Goal: Information Seeking & Learning: Compare options

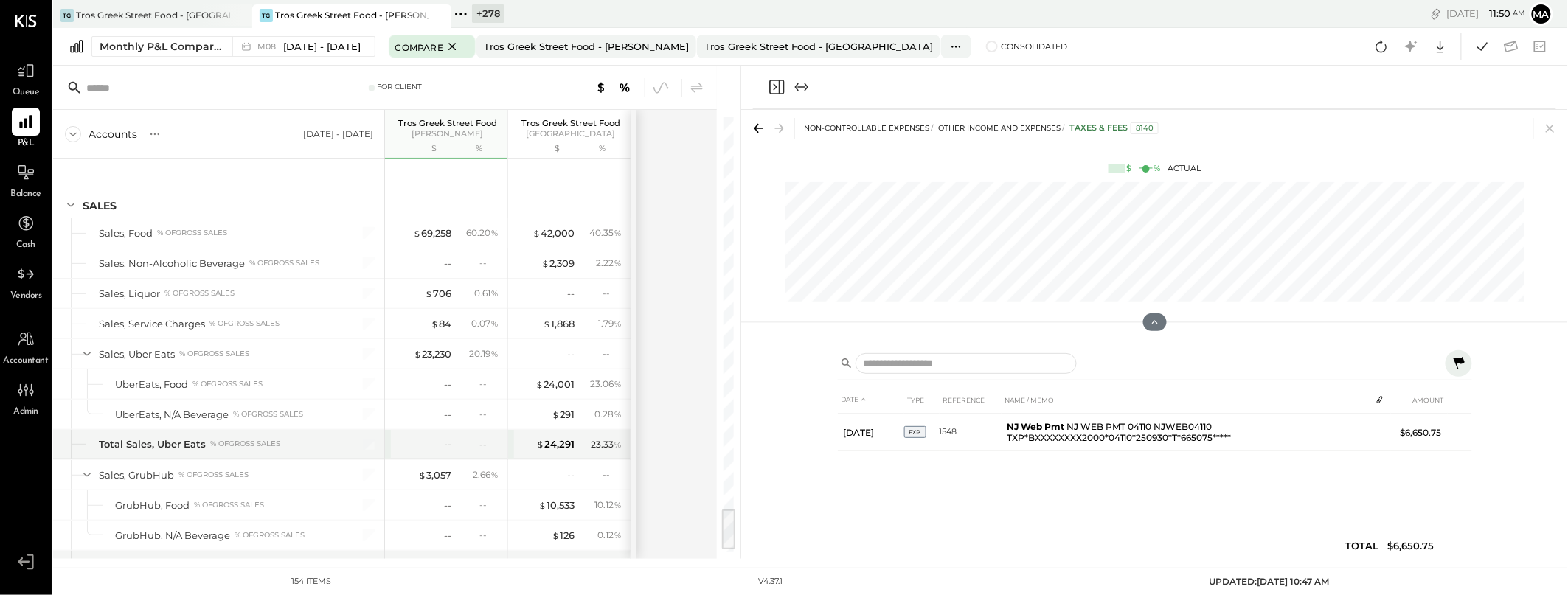
scroll to position [3909, 0]
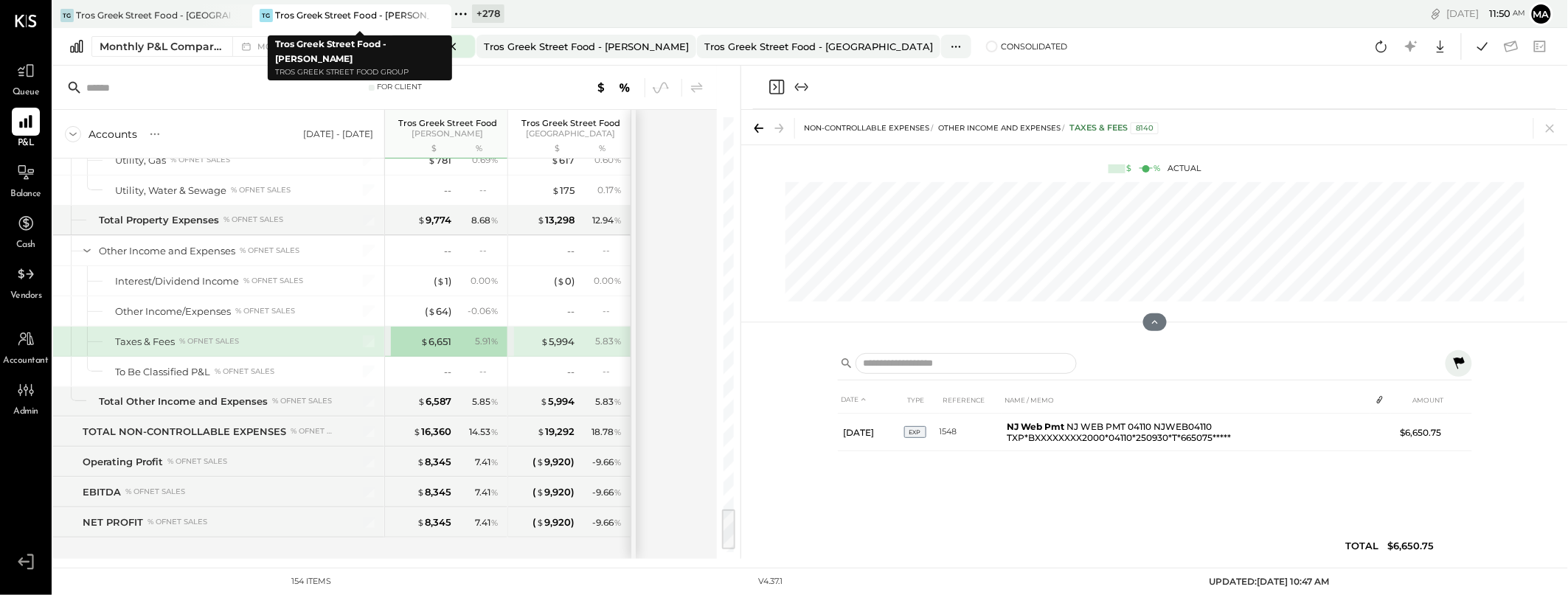
click at [442, 11] on icon at bounding box center [438, 16] width 18 height 18
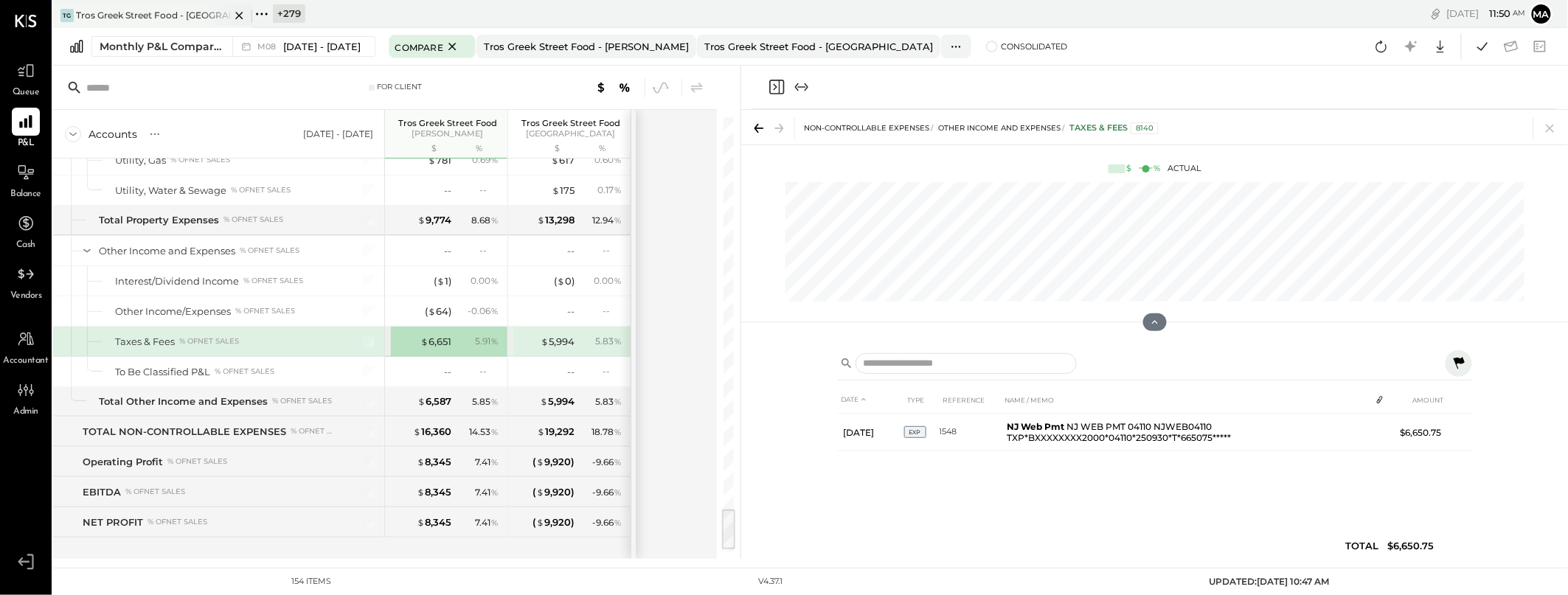
click at [237, 13] on icon at bounding box center [239, 16] width 7 height 7
click at [63, 10] on icon at bounding box center [63, 14] width 19 height 19
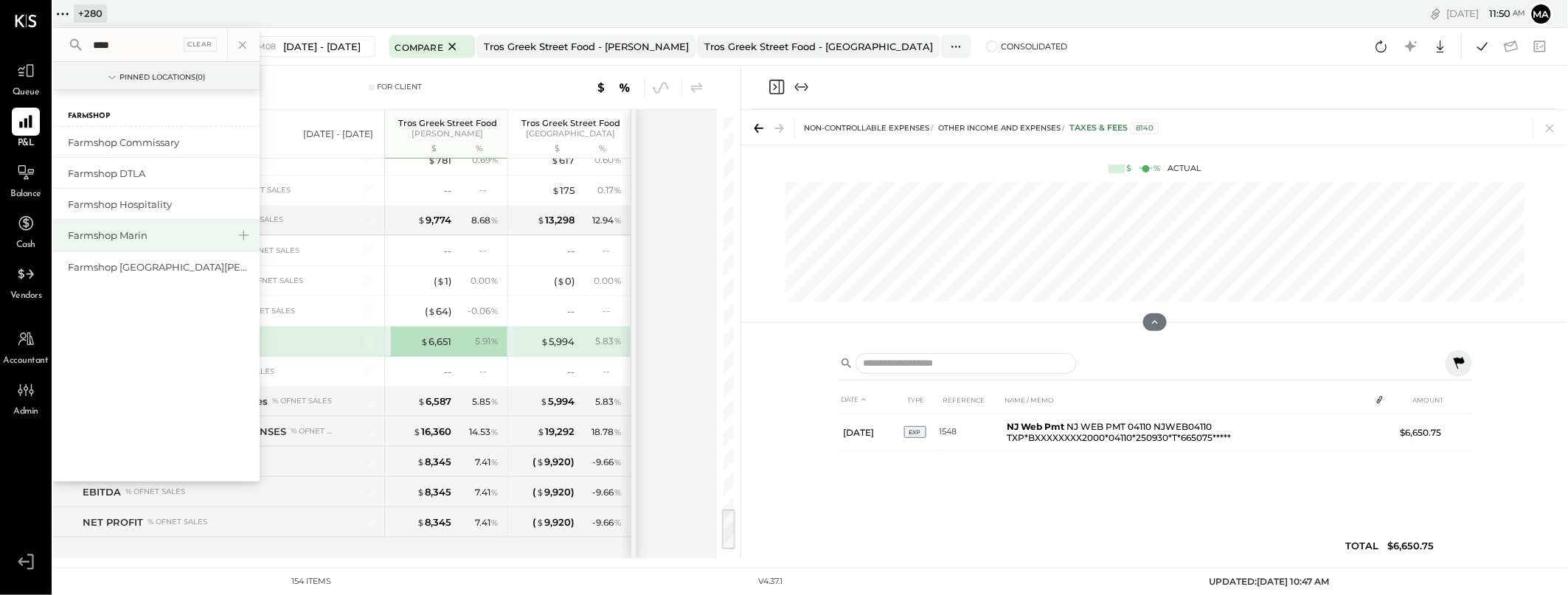
type input "****"
click at [119, 229] on div "Farmshop Marin" at bounding box center [147, 235] width 159 height 14
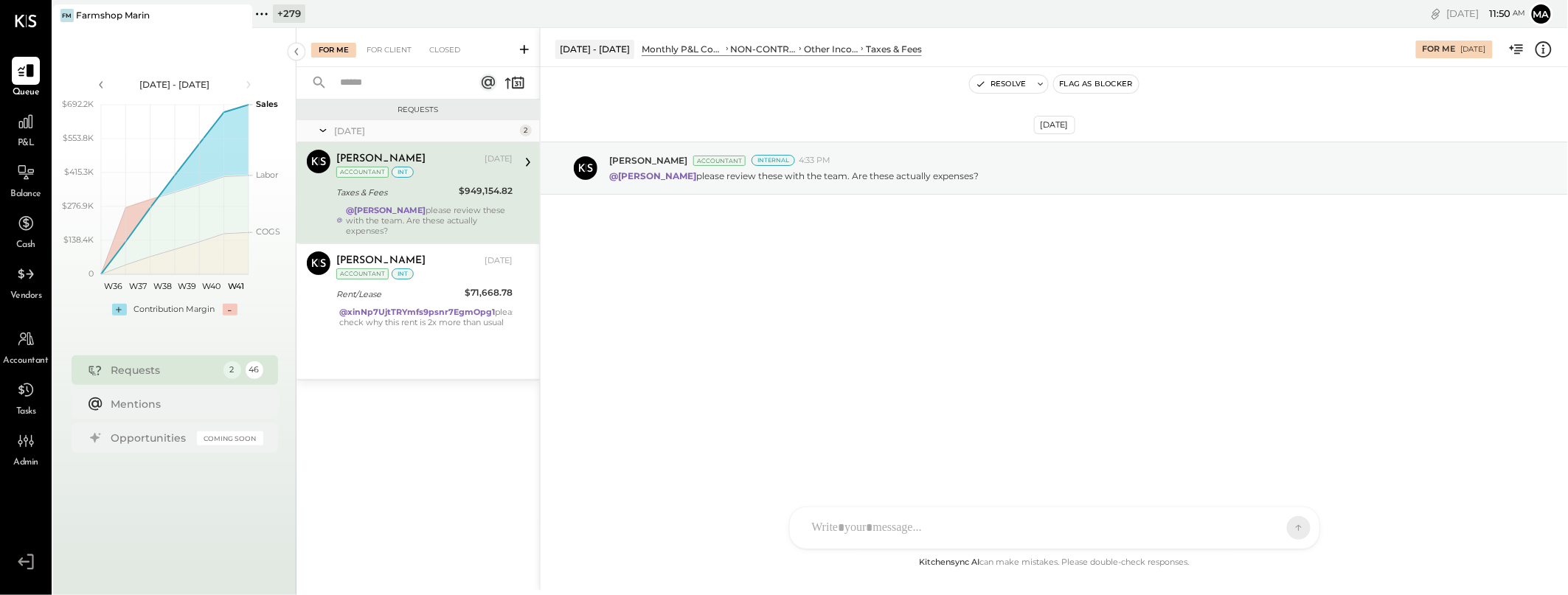
click at [25, 138] on span "P&L" at bounding box center [26, 144] width 17 height 13
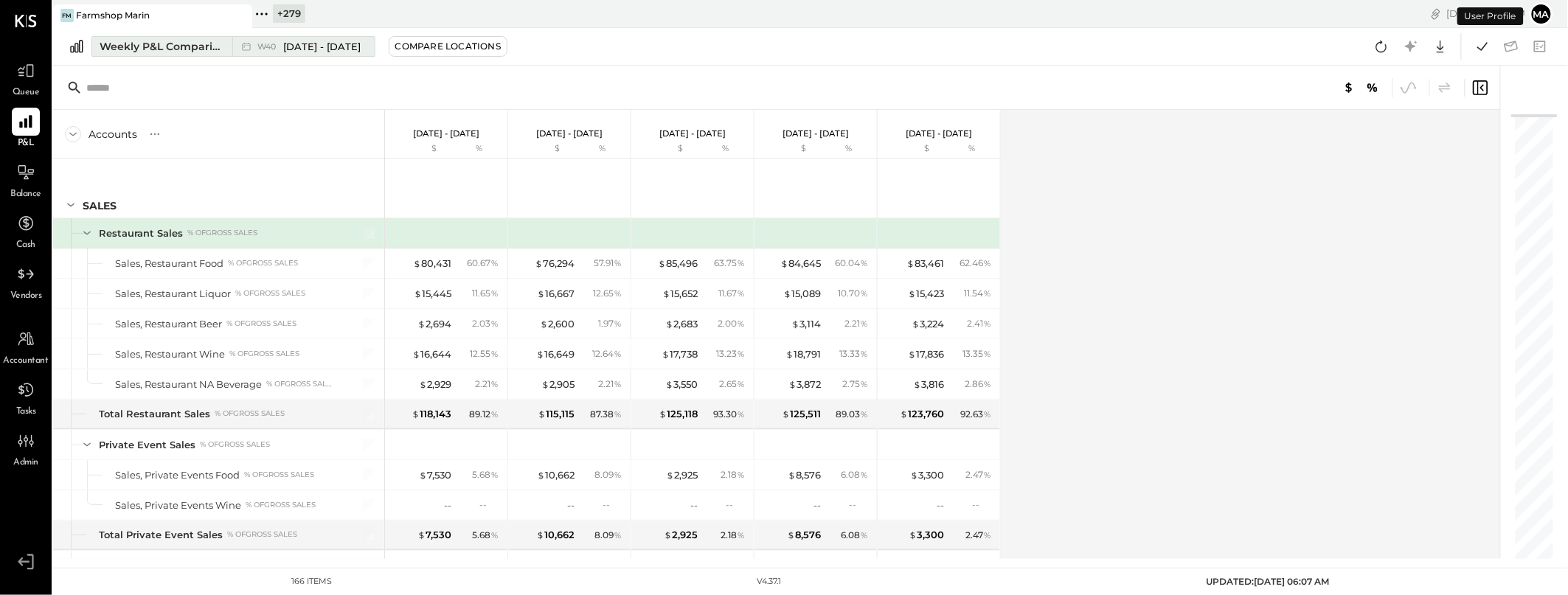
click at [227, 45] on button "Weekly P&L Comparison W40 [DATE] - [DATE]" at bounding box center [234, 47] width 284 height 21
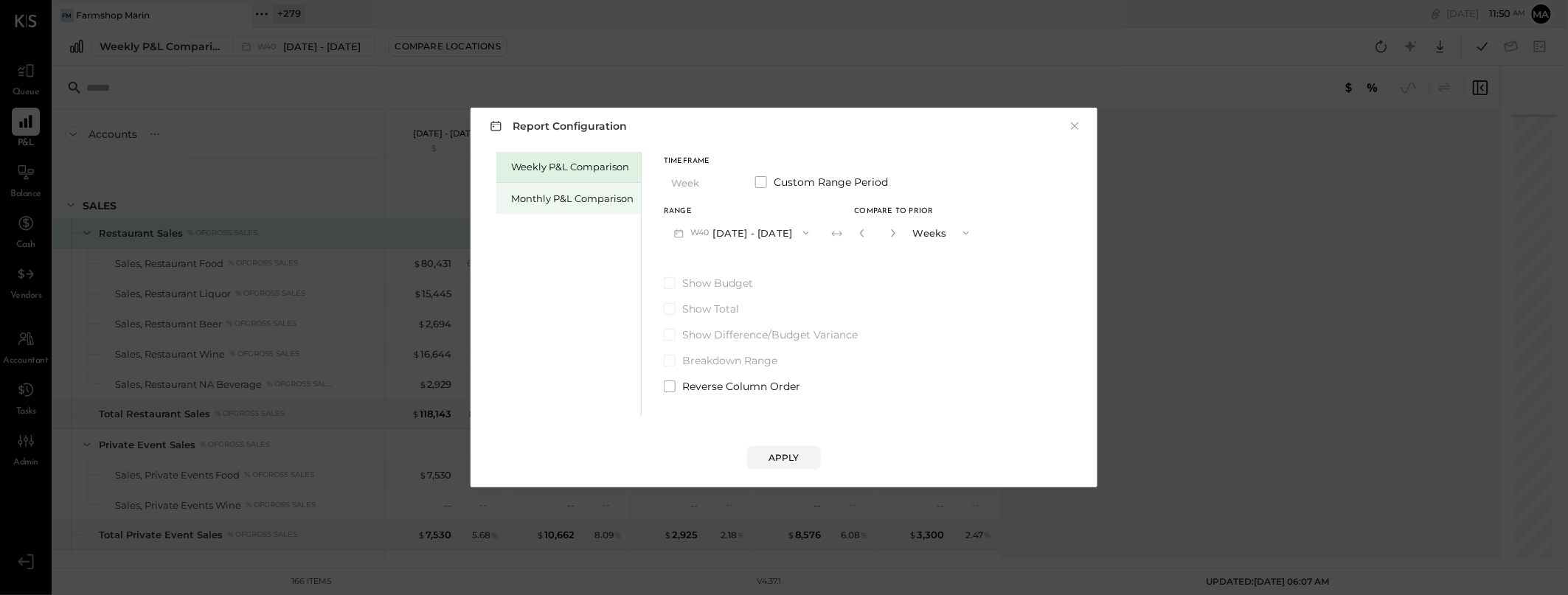
click at [603, 193] on div "Monthly P&L Comparison" at bounding box center [572, 198] width 122 height 14
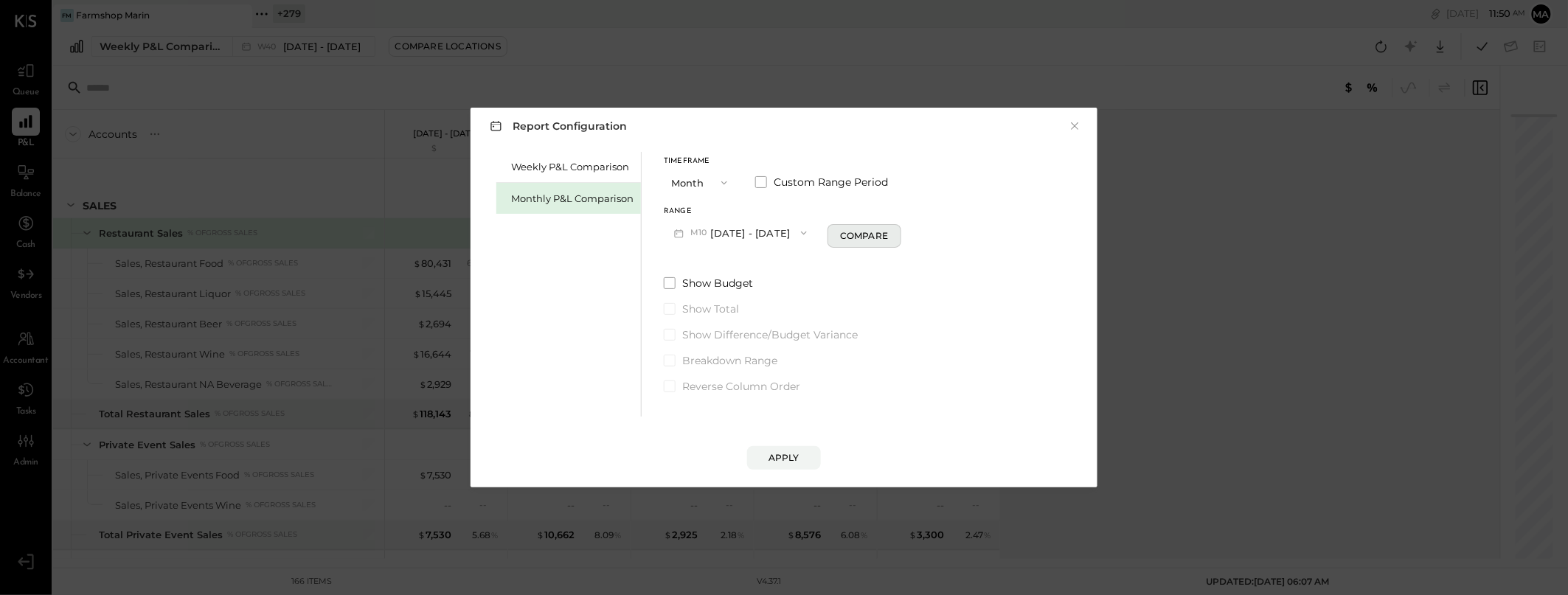
click at [844, 233] on div "Compare" at bounding box center [864, 235] width 48 height 13
click at [886, 230] on icon "button" at bounding box center [891, 233] width 9 height 9
type input "*"
click at [784, 451] on div "Apply" at bounding box center [784, 457] width 31 height 13
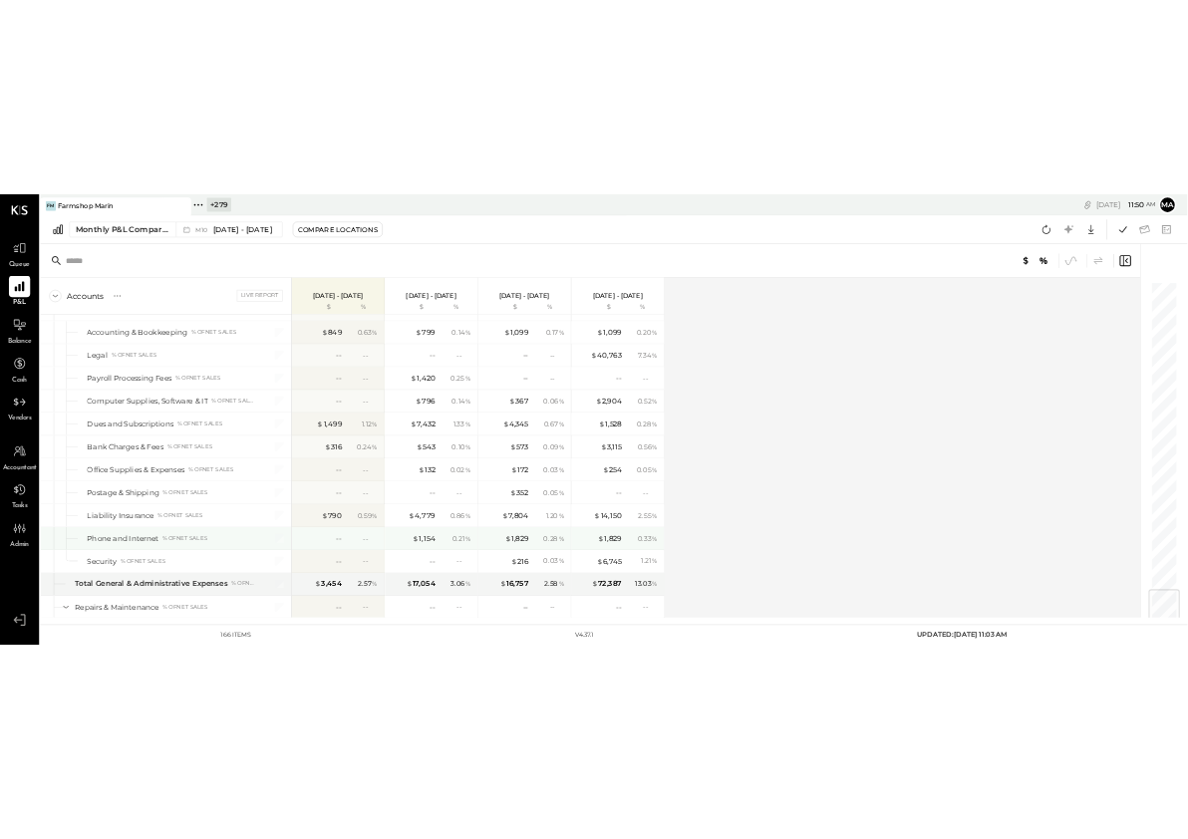
scroll to position [4543, 0]
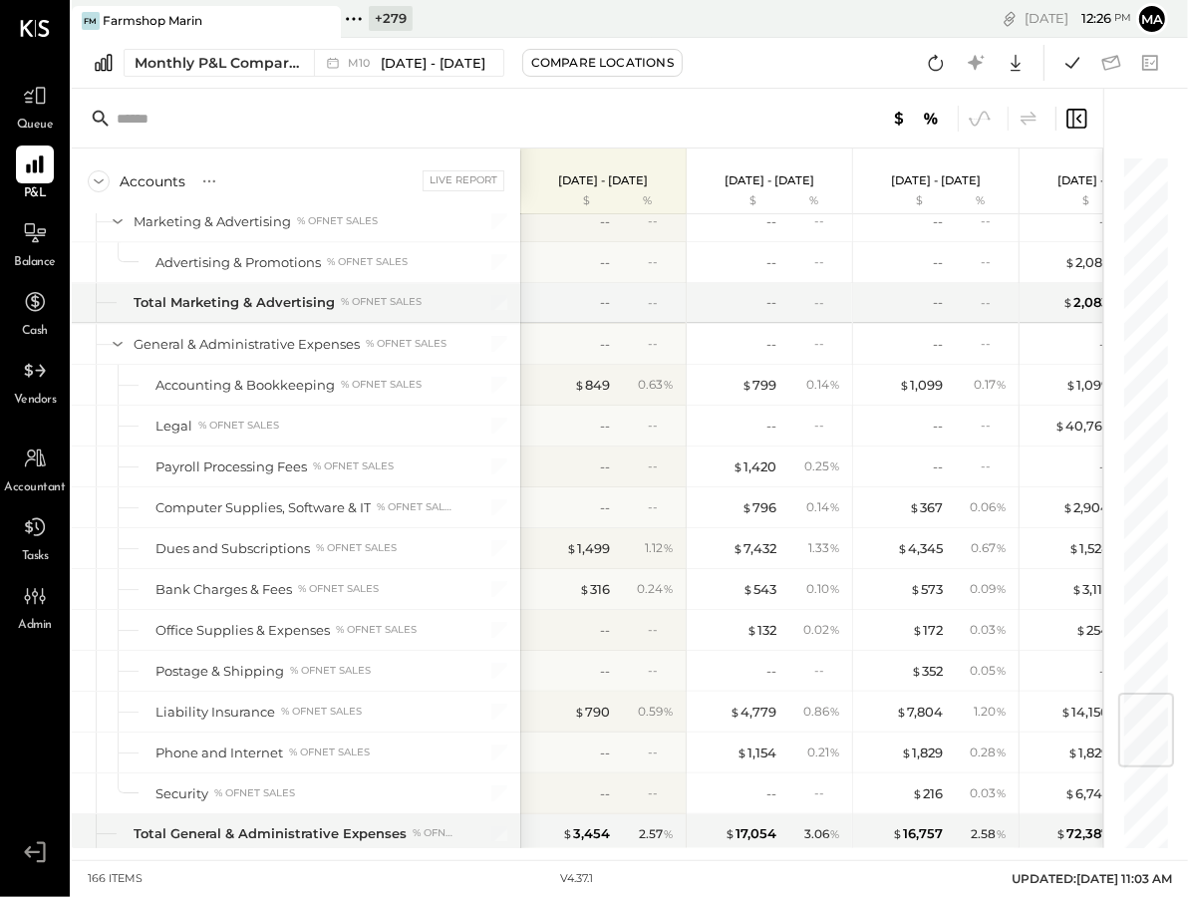
click at [325, 15] on icon at bounding box center [323, 21] width 25 height 24
click at [85, 20] on icon at bounding box center [85, 19] width 26 height 26
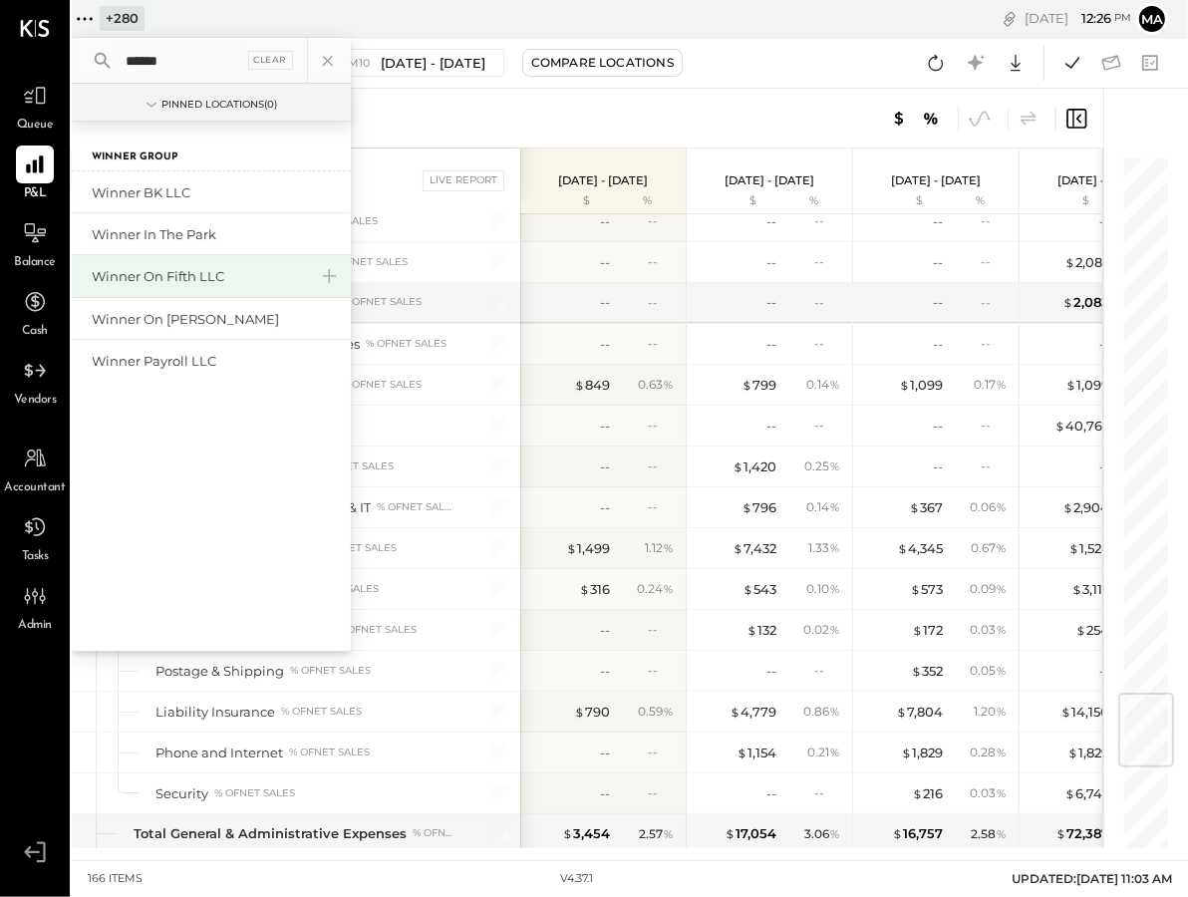
type input "******"
click at [190, 277] on div "Winner on Fifth LLC" at bounding box center [199, 276] width 215 height 19
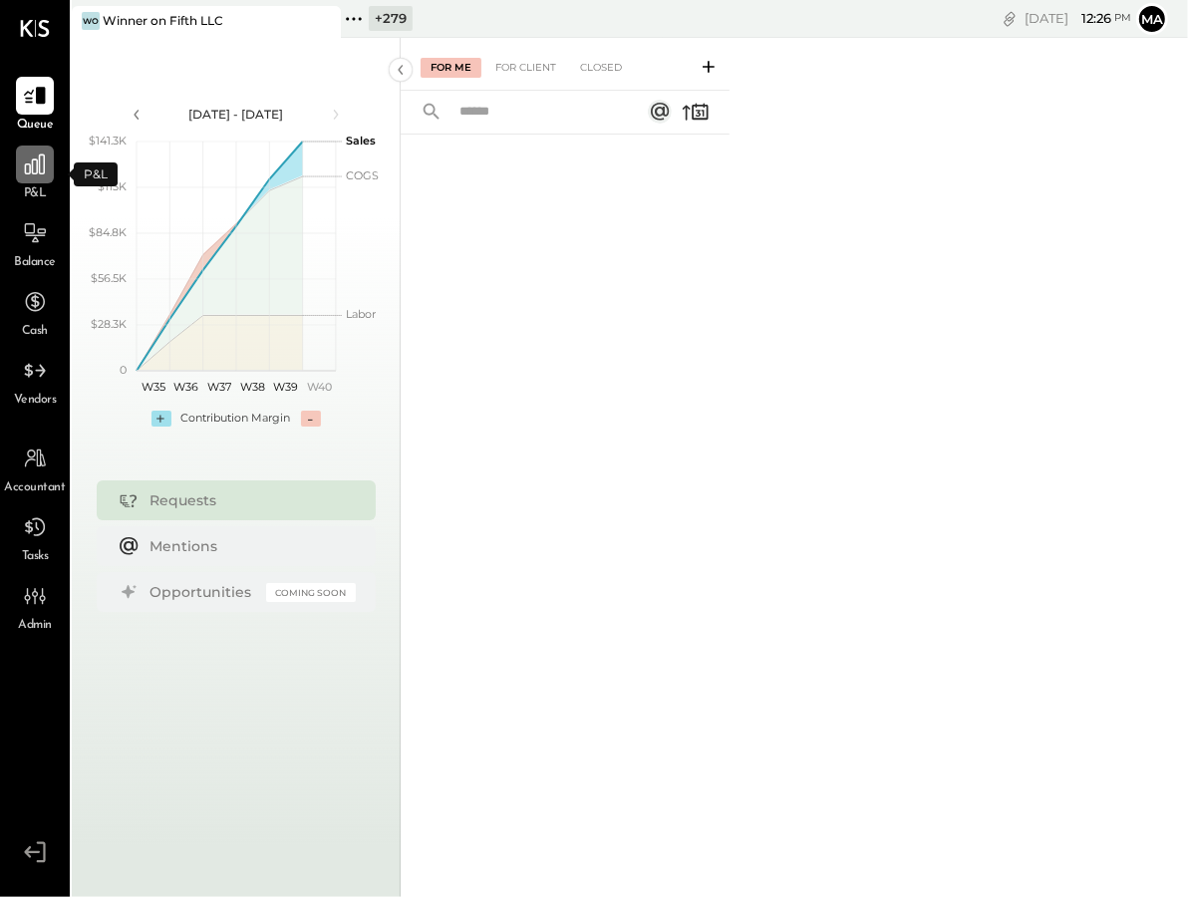
click at [35, 175] on icon at bounding box center [35, 164] width 26 height 26
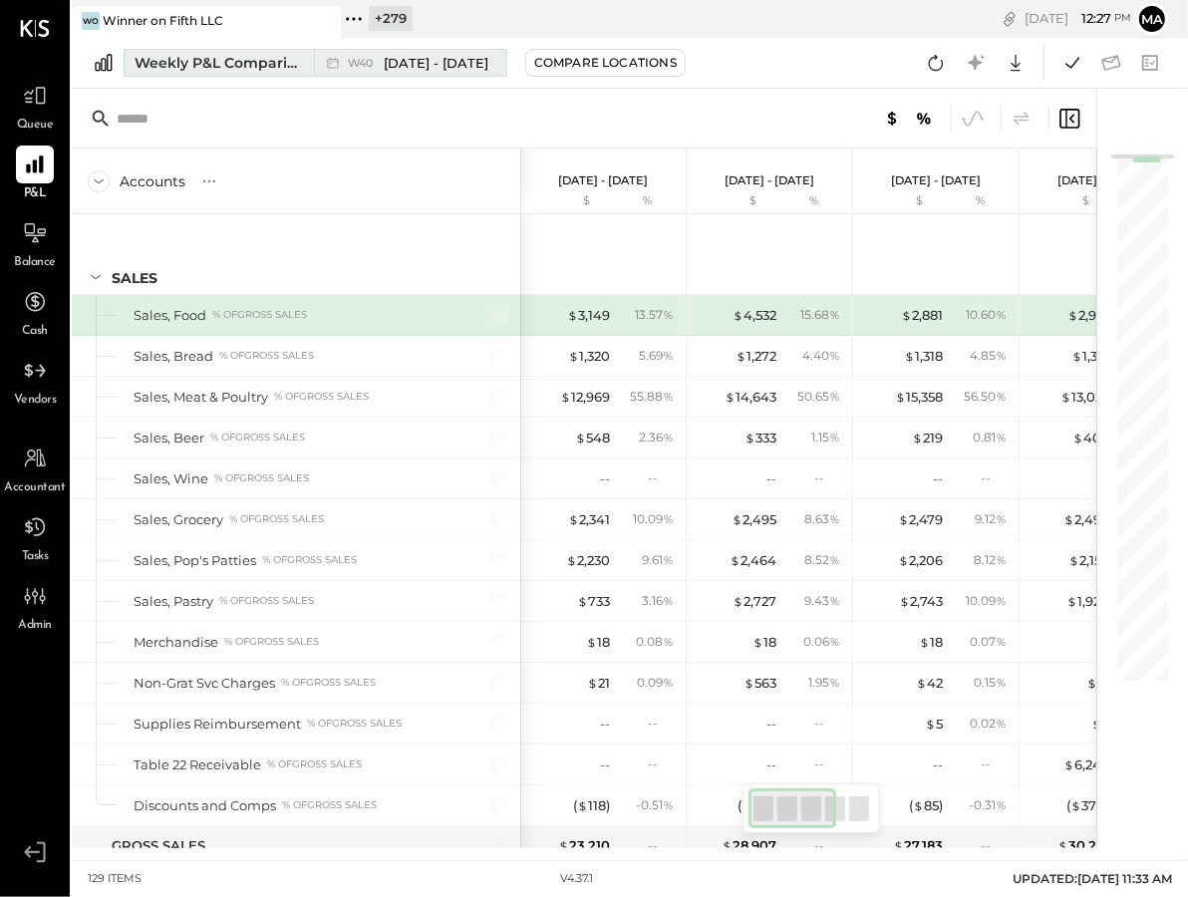
click at [374, 64] on span "W40" at bounding box center [363, 63] width 31 height 11
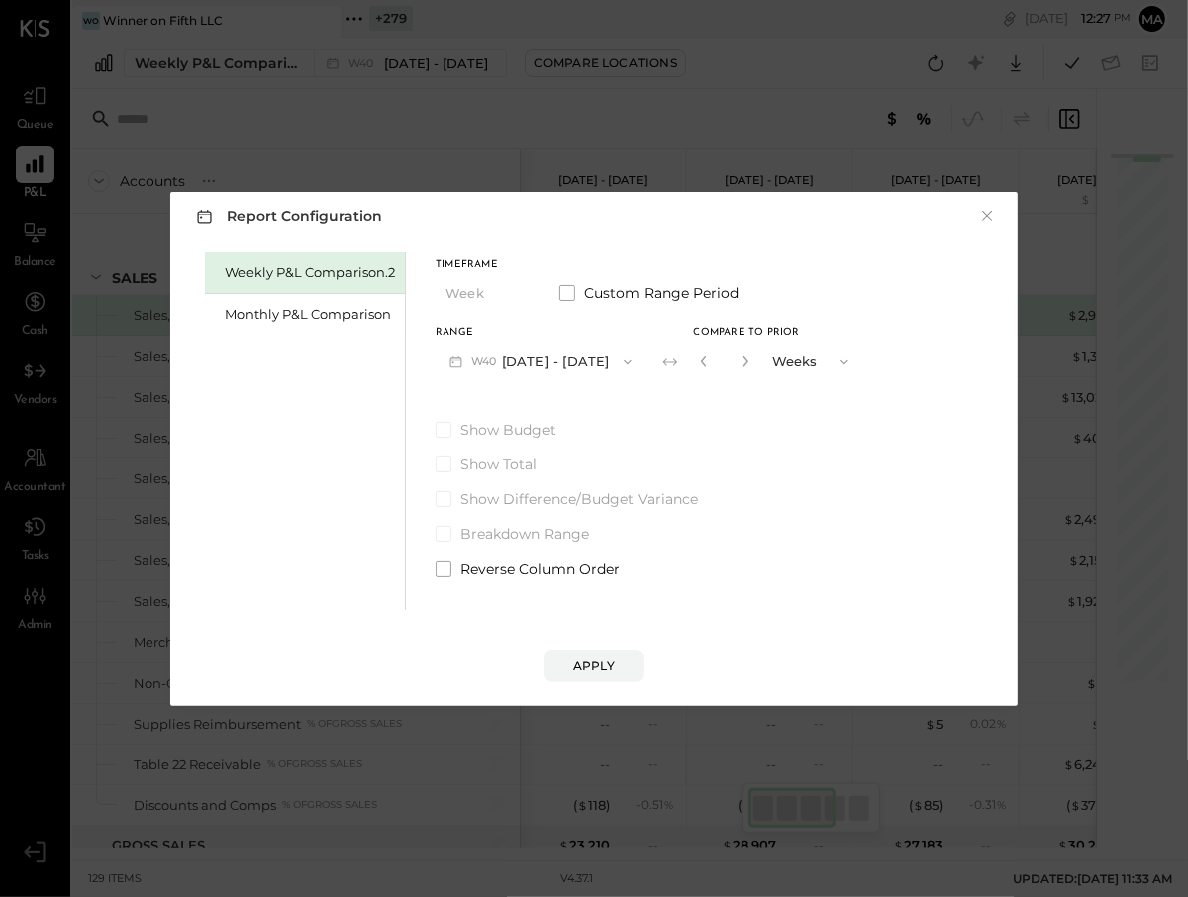
click at [567, 362] on button "W40 [DATE] - [DATE]" at bounding box center [541, 361] width 210 height 37
click at [338, 307] on div "Monthly P&L Comparison" at bounding box center [309, 314] width 169 height 19
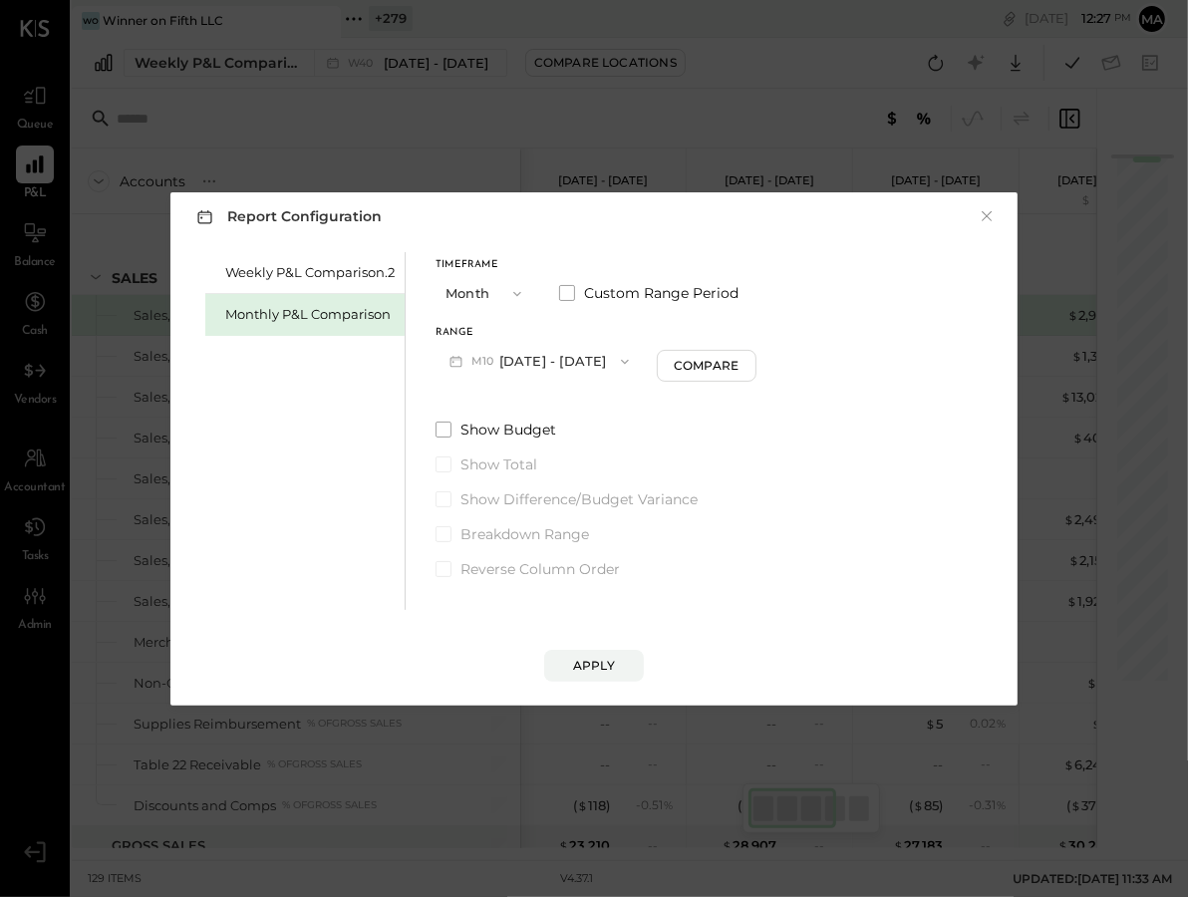
click at [563, 357] on button "M10 [DATE] - [DATE]" at bounding box center [539, 361] width 207 height 37
drag, startPoint x: 738, startPoint y: 326, endPoint x: 716, endPoint y: 351, distance: 33.9
click at [738, 326] on div "Timeframe Month Custom Range Period Range M10 [DATE] - [DATE] Compare" at bounding box center [596, 320] width 321 height 120
click at [685, 359] on div "Compare" at bounding box center [706, 365] width 65 height 17
click at [737, 360] on icon "button" at bounding box center [743, 361] width 12 height 12
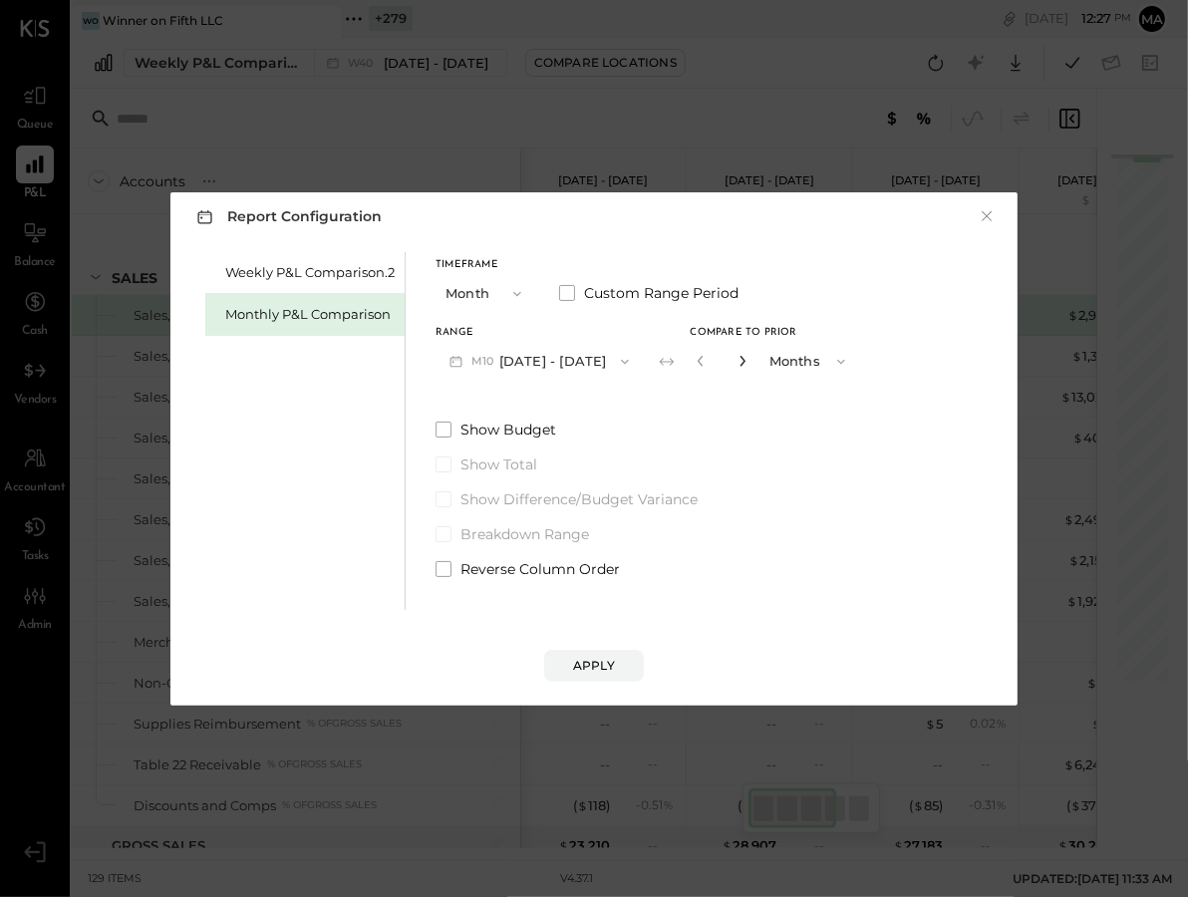
click at [737, 360] on icon "button" at bounding box center [743, 361] width 12 height 12
type input "*"
click at [597, 661] on div "Apply" at bounding box center [594, 665] width 42 height 17
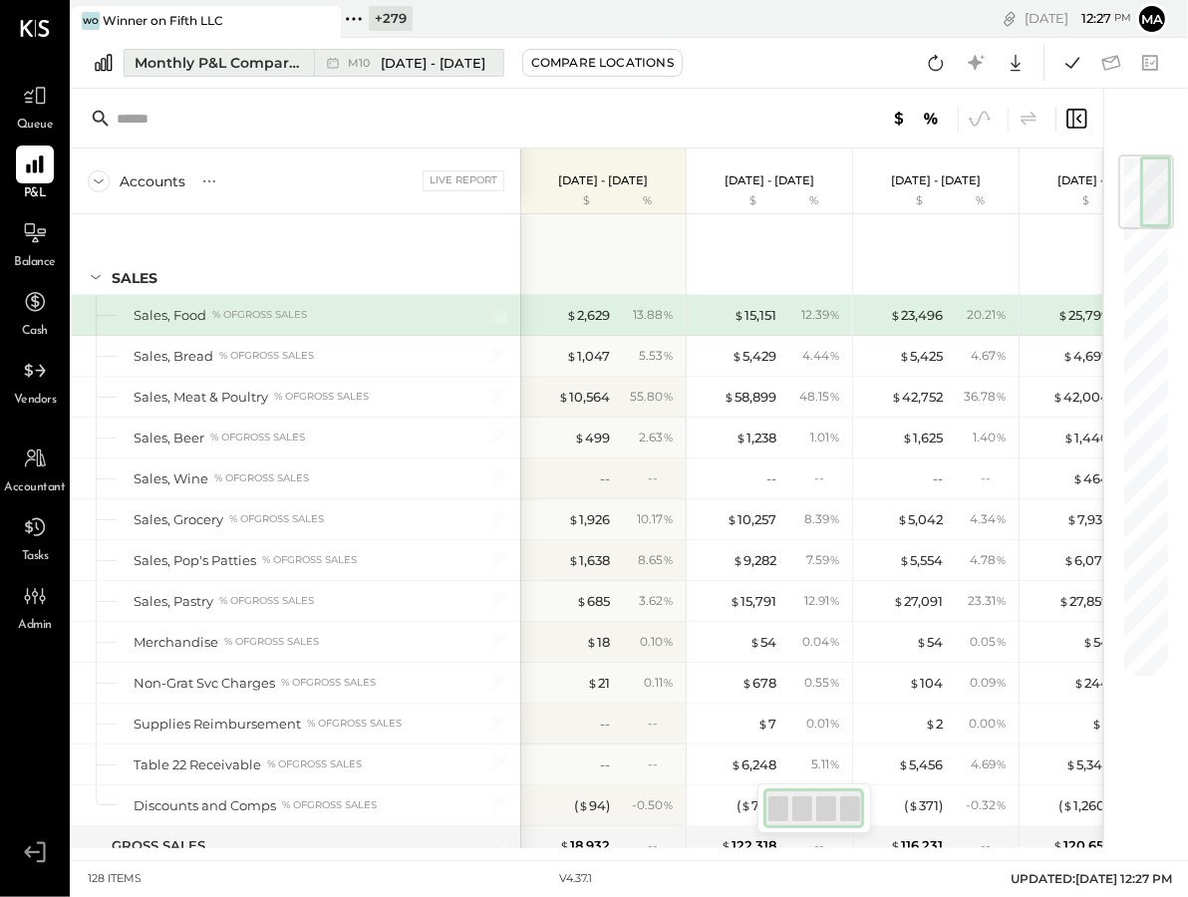
click at [386, 54] on span "[DATE] - [DATE]" at bounding box center [433, 63] width 105 height 19
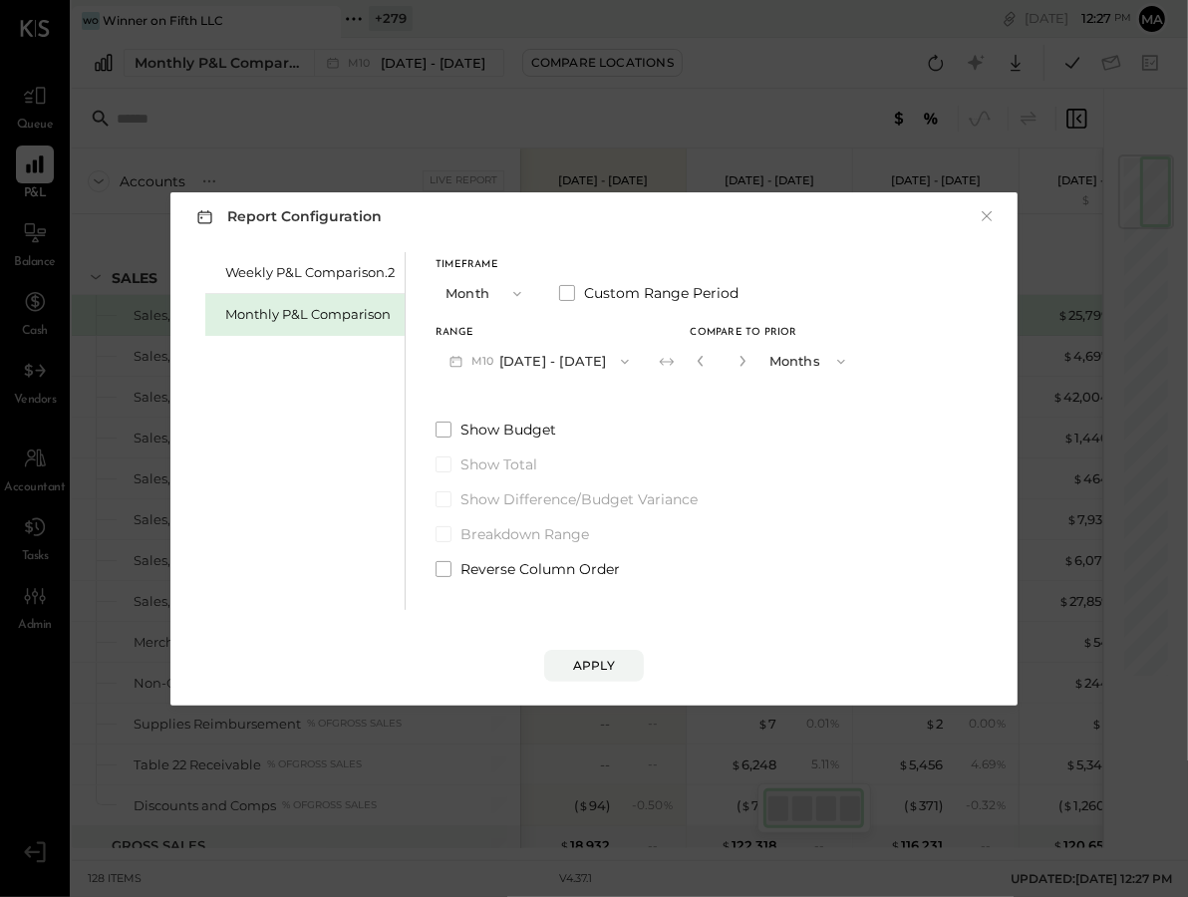
click at [568, 365] on button "M10 [DATE] - [DATE]" at bounding box center [539, 361] width 207 height 37
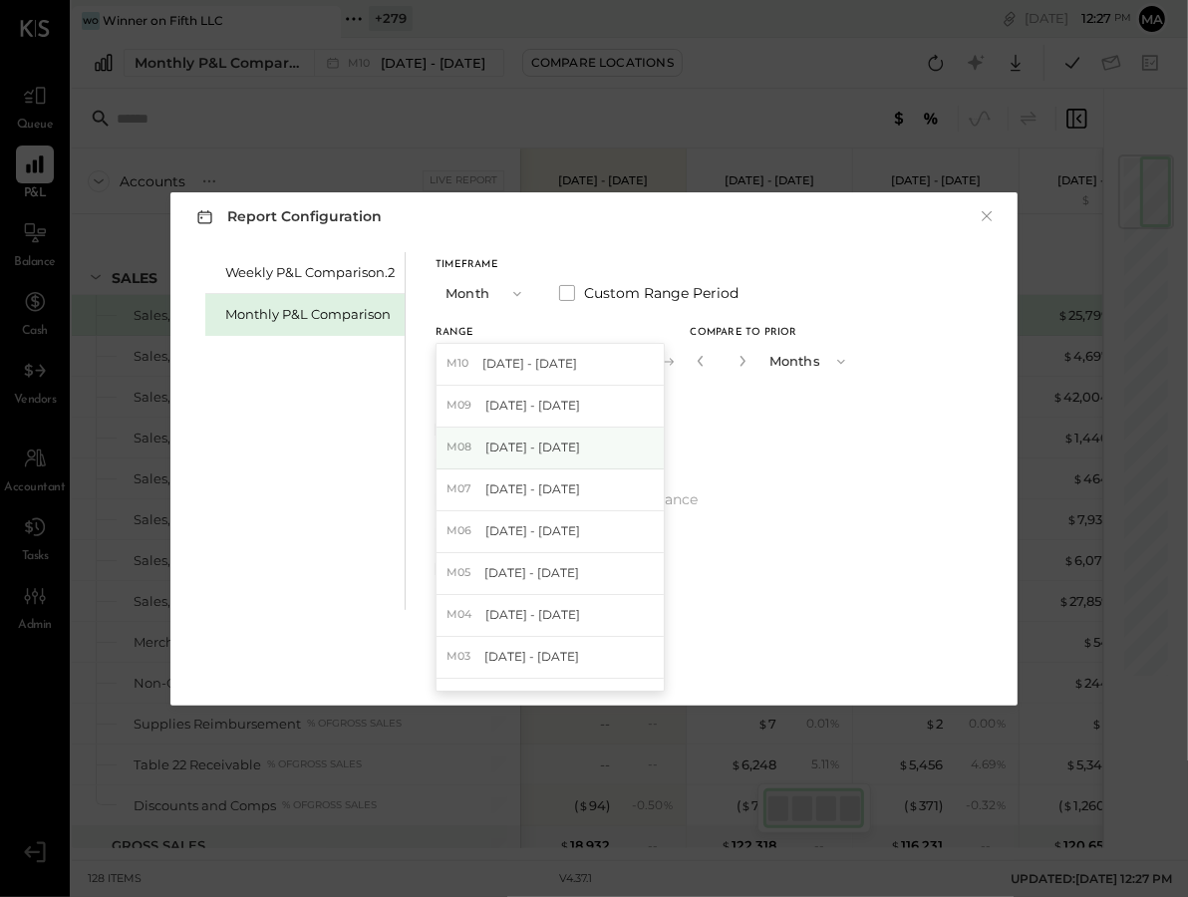
click at [566, 445] on span "[DATE] - [DATE]" at bounding box center [532, 447] width 95 height 17
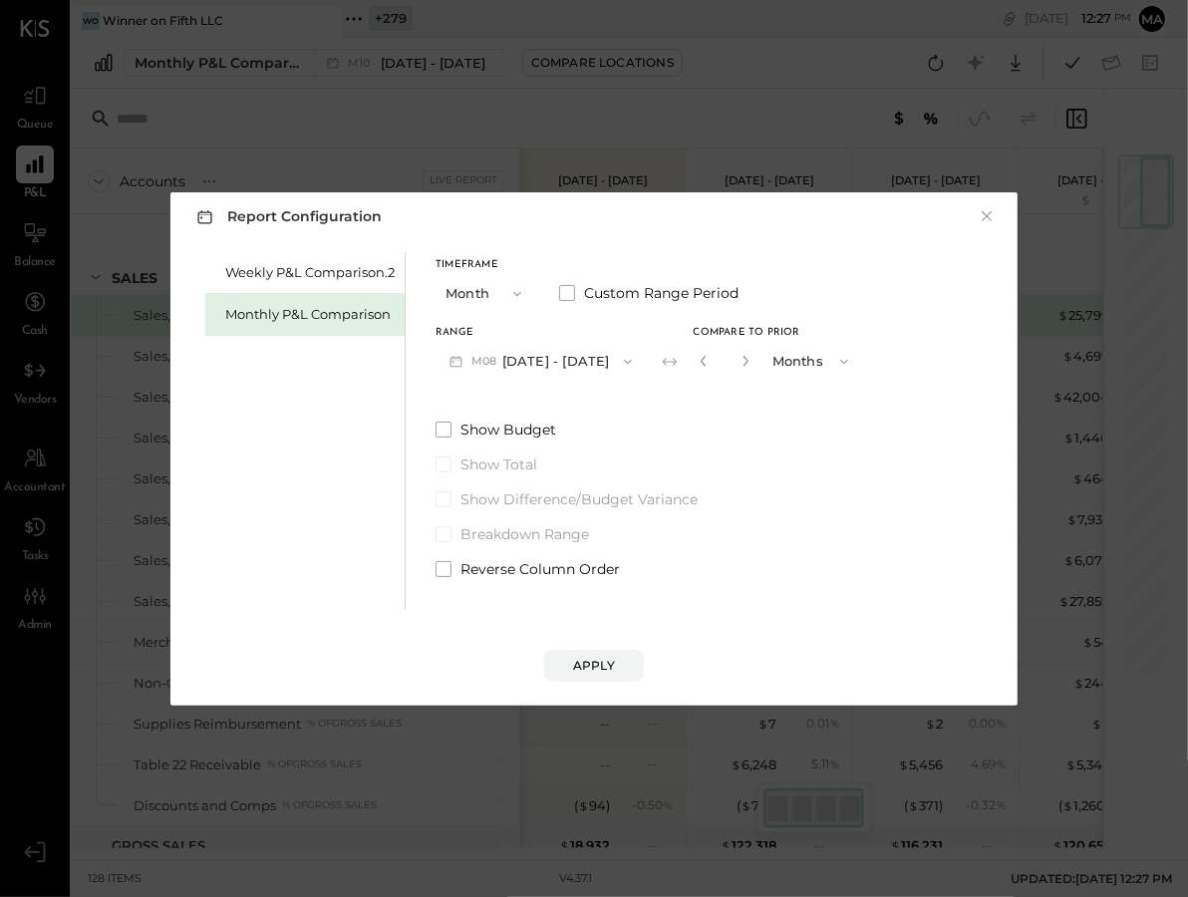
click at [592, 658] on div "Apply" at bounding box center [594, 665] width 42 height 17
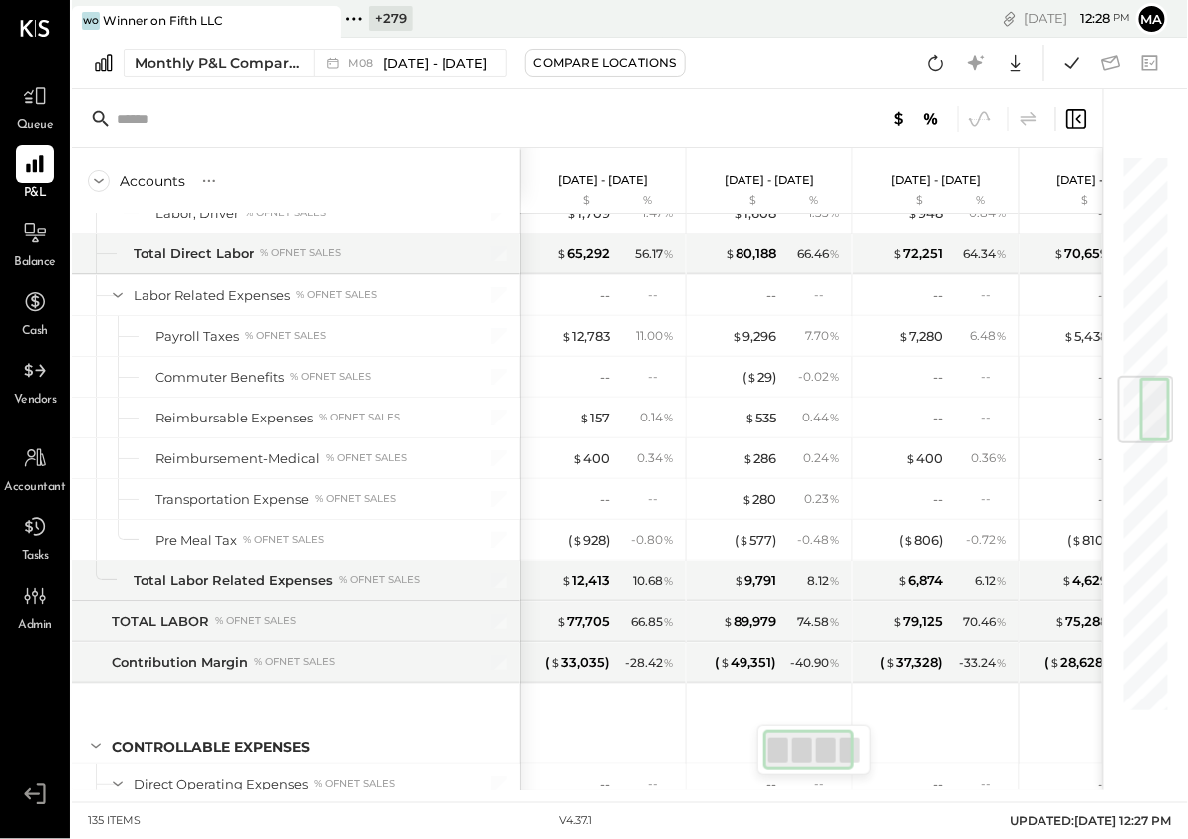
scroll to position [1871, 0]
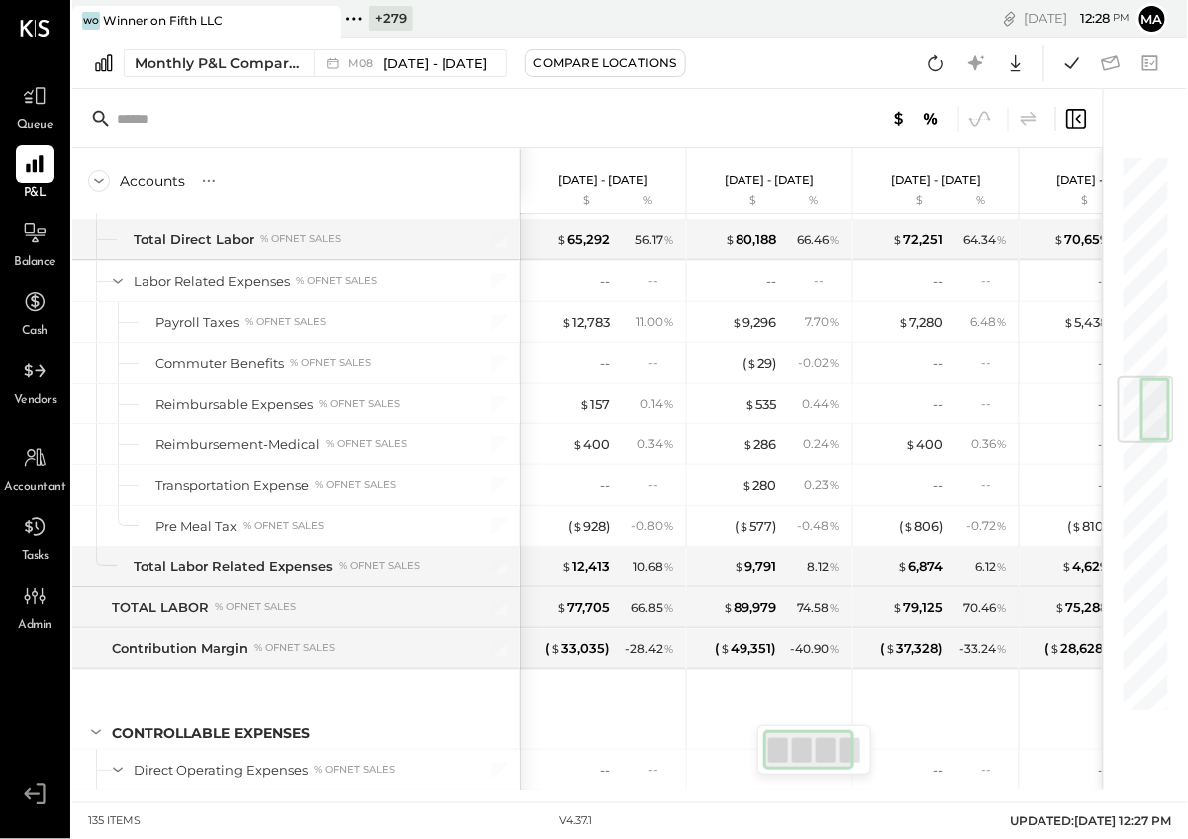
click at [203, 19] on div "Winner on Fifth LLC" at bounding box center [163, 20] width 121 height 17
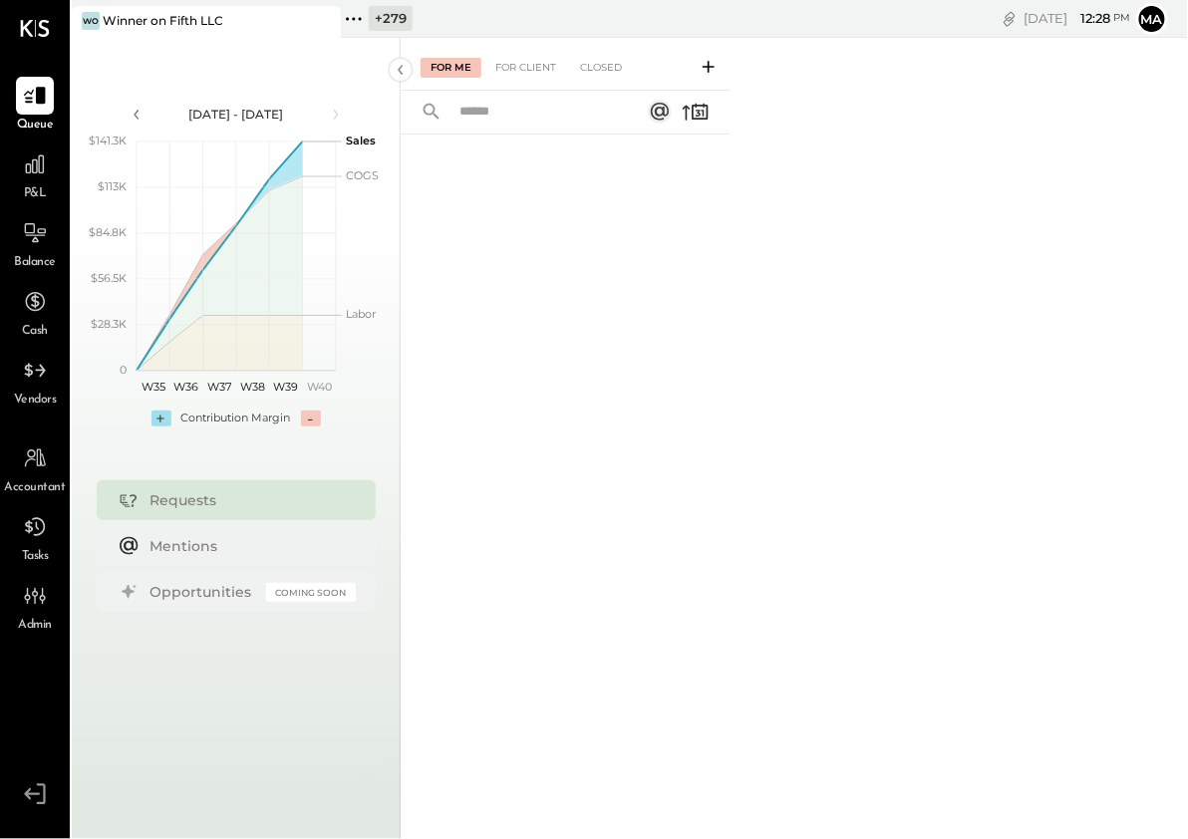
click at [355, 17] on icon at bounding box center [353, 18] width 3 height 3
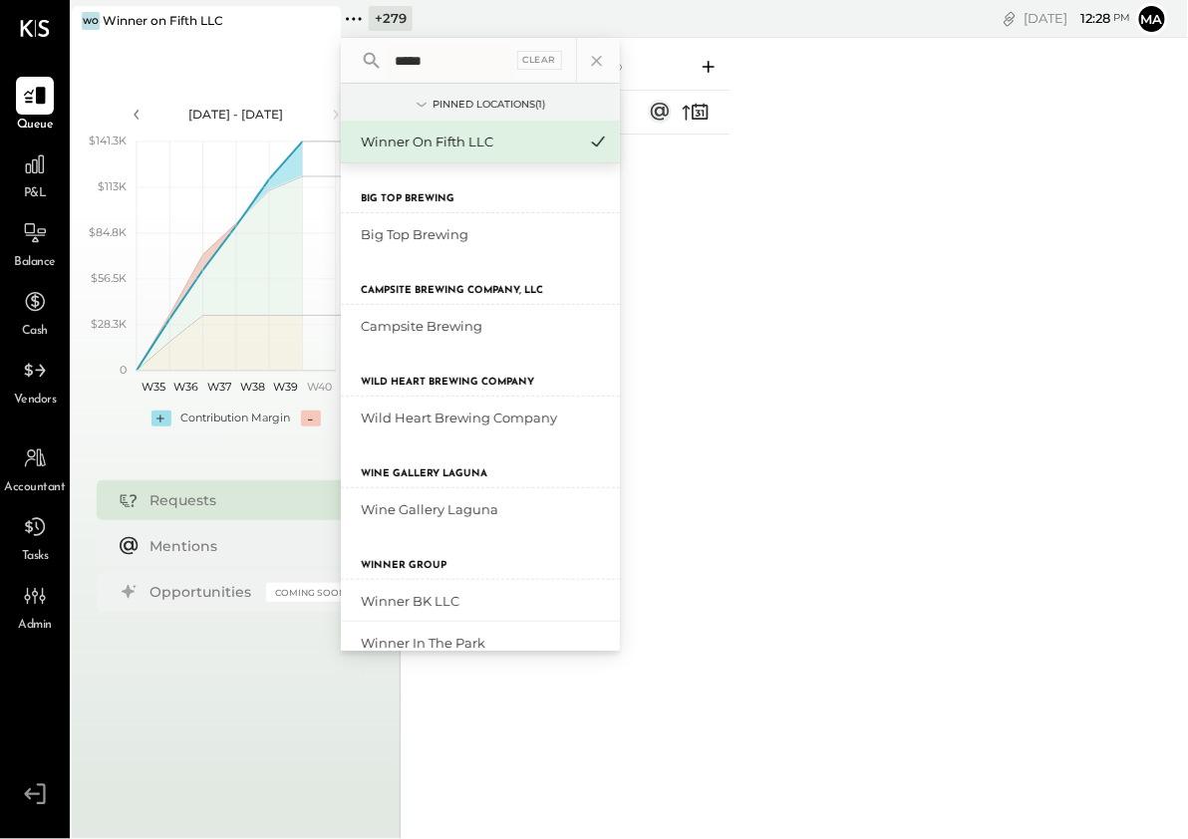
type input "******"
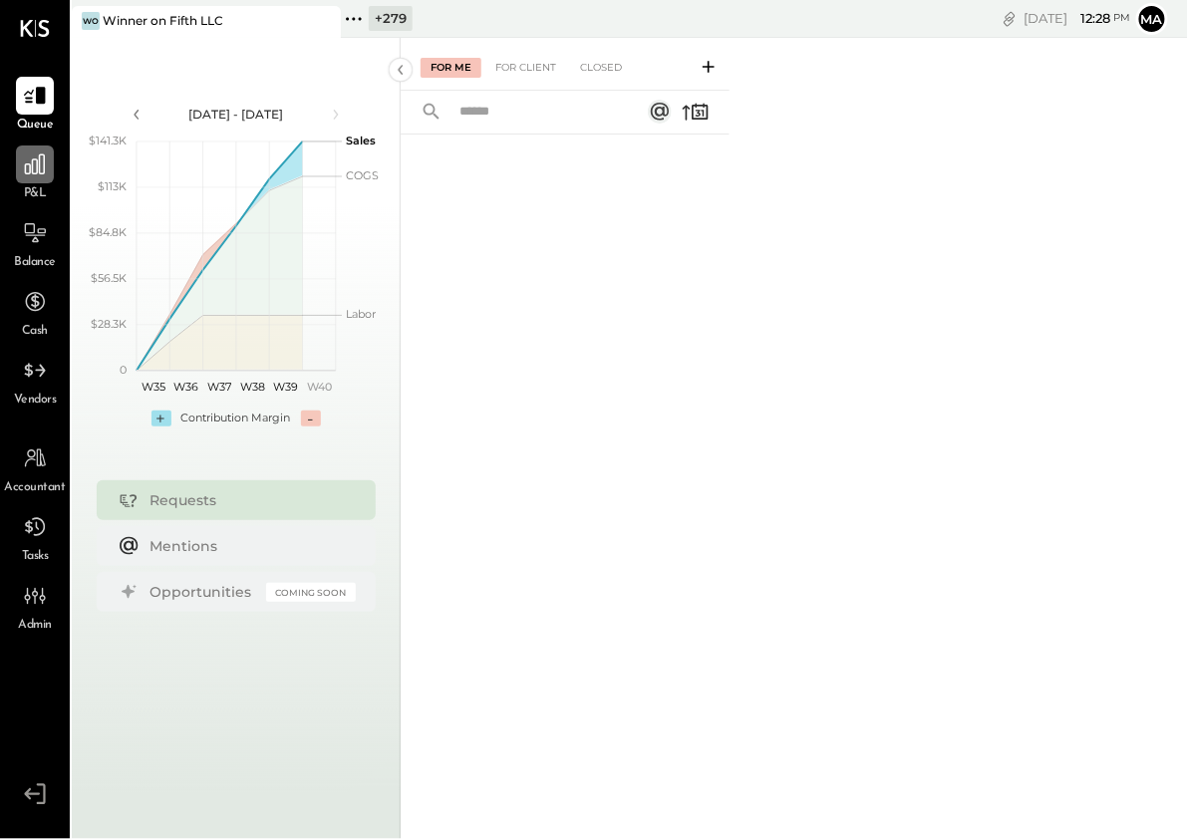
click at [30, 182] on div at bounding box center [35, 165] width 38 height 38
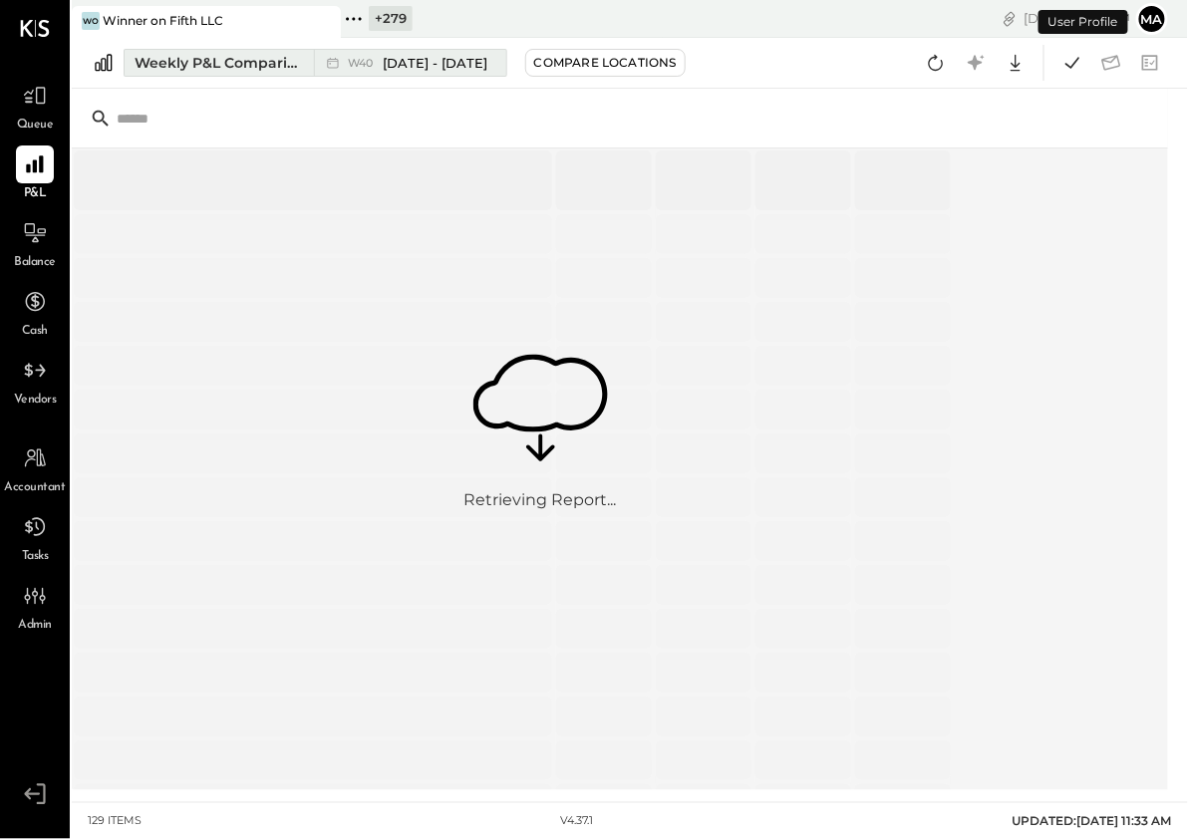
click at [277, 53] on div "Weekly P&L Comparison.2" at bounding box center [218, 63] width 167 height 20
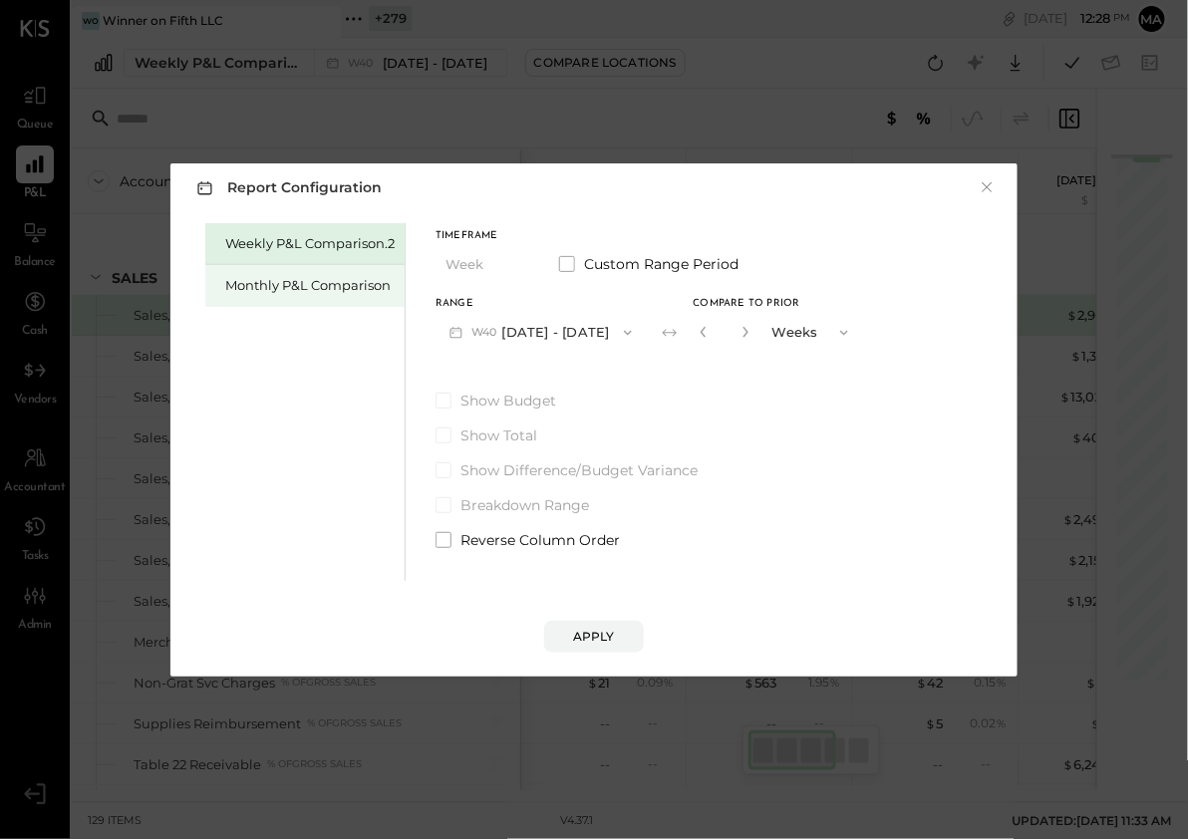
click at [319, 284] on div "Monthly P&L Comparison" at bounding box center [309, 285] width 169 height 19
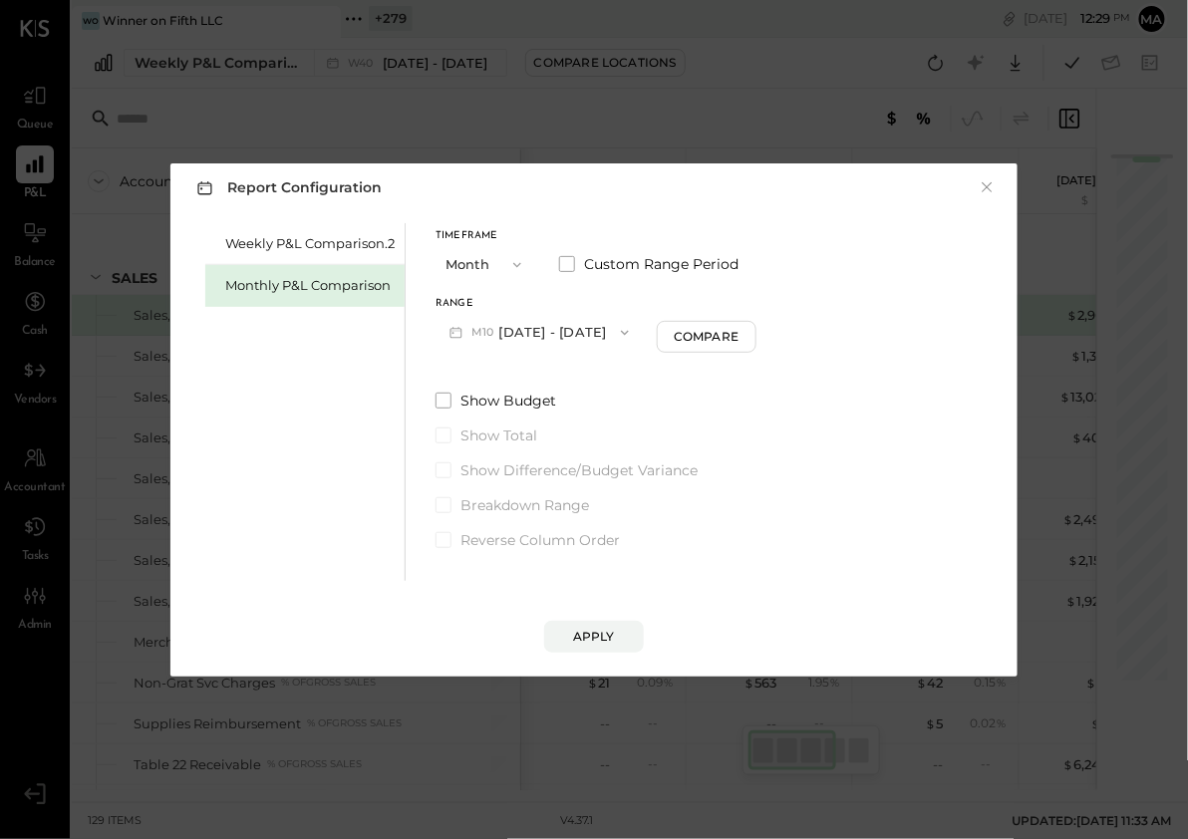
click at [481, 264] on button "Month" at bounding box center [486, 264] width 100 height 37
click at [472, 371] on span "Year" at bounding box center [464, 371] width 27 height 13
click at [564, 329] on button "[DATE] - [DATE]" at bounding box center [541, 332] width 210 height 37
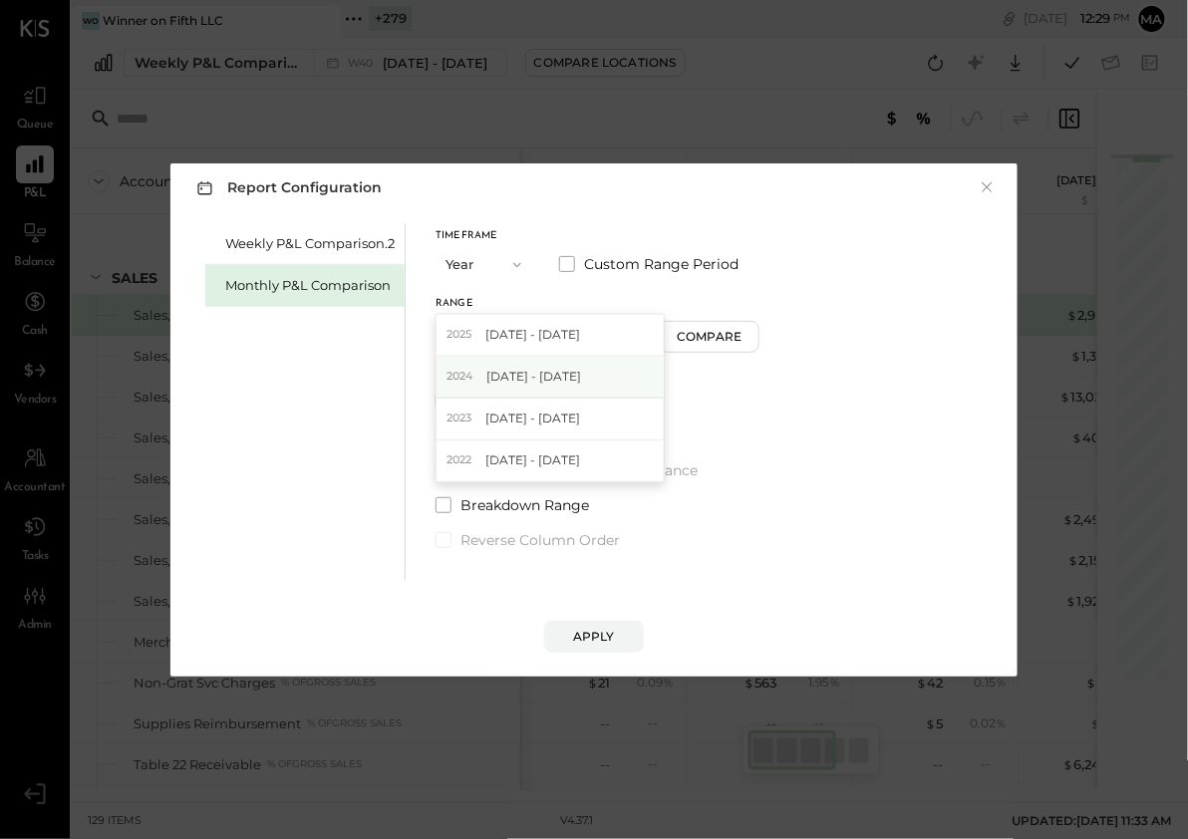
click at [559, 375] on span "[DATE] - [DATE]" at bounding box center [533, 376] width 95 height 17
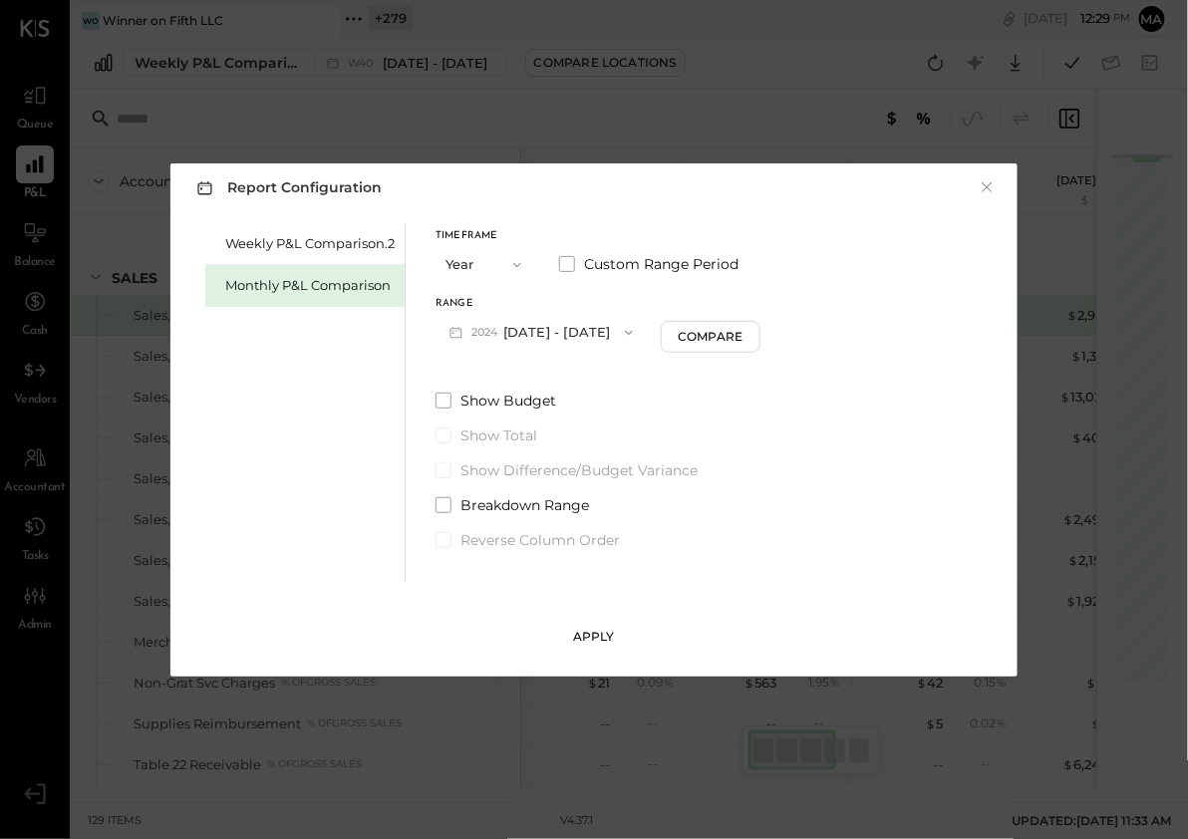
click at [588, 632] on div "Apply" at bounding box center [594, 636] width 42 height 17
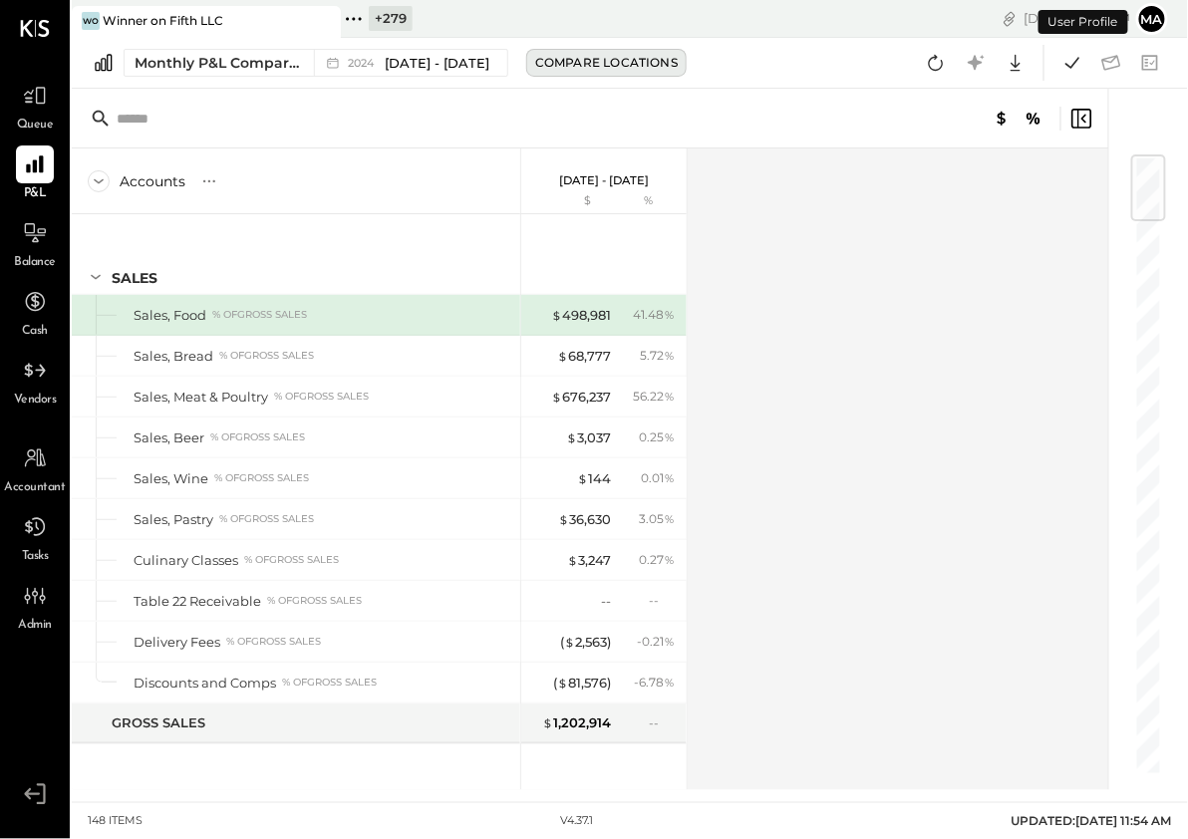
click at [592, 57] on div "Compare Locations" at bounding box center [606, 62] width 143 height 17
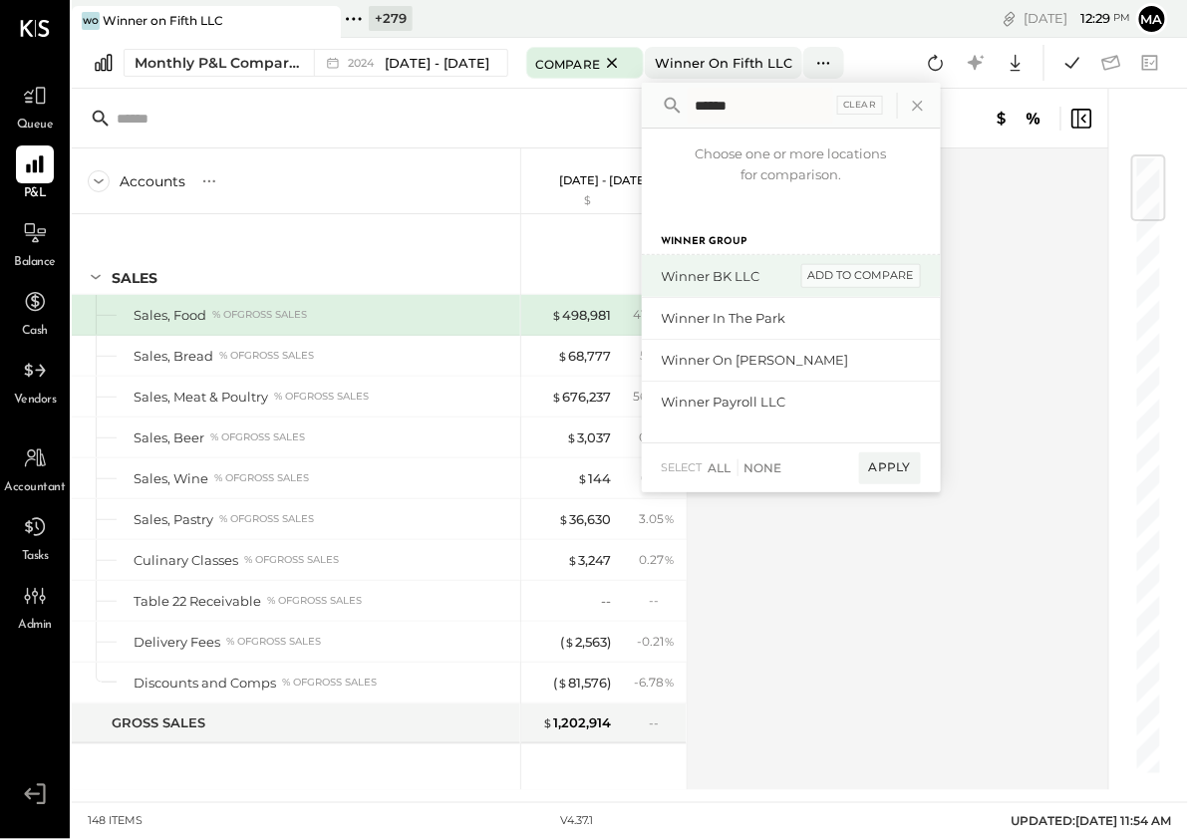
type input "******"
click at [869, 273] on div "add to compare" at bounding box center [861, 276] width 120 height 24
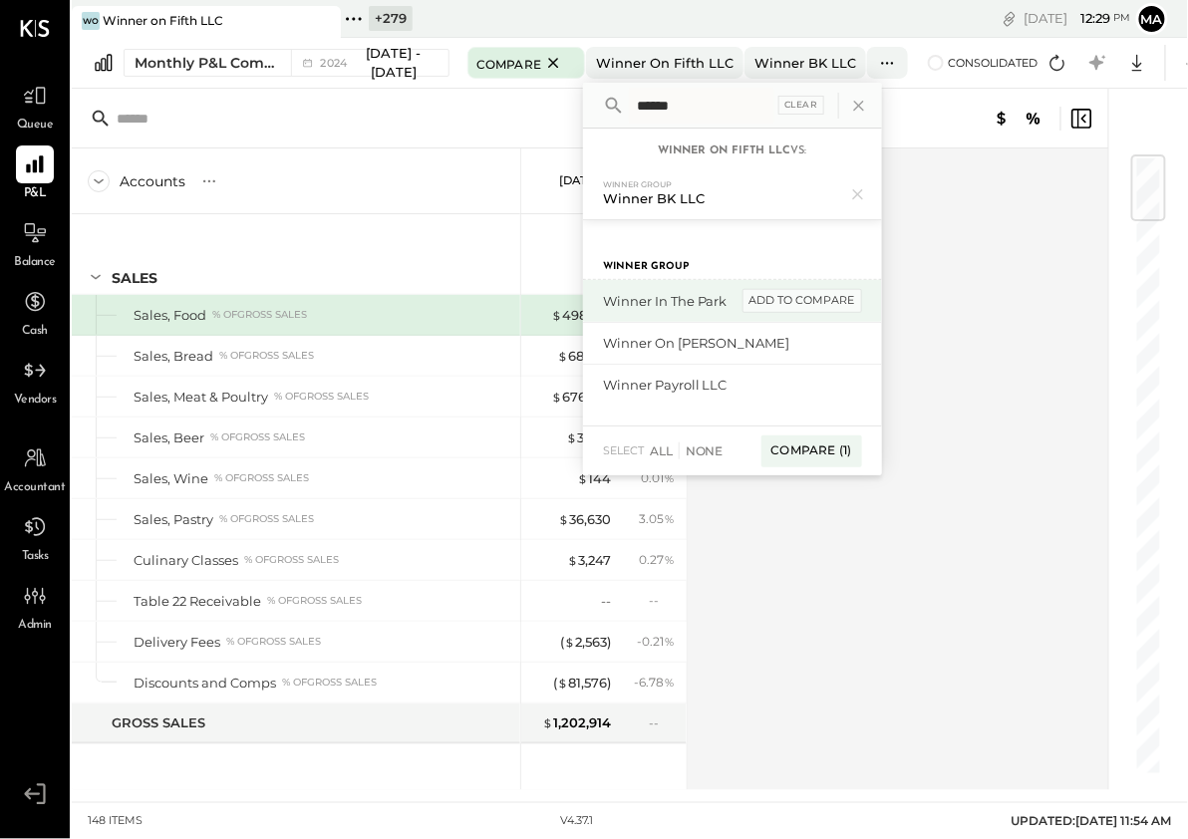
click at [817, 296] on div "add to compare" at bounding box center [802, 301] width 120 height 24
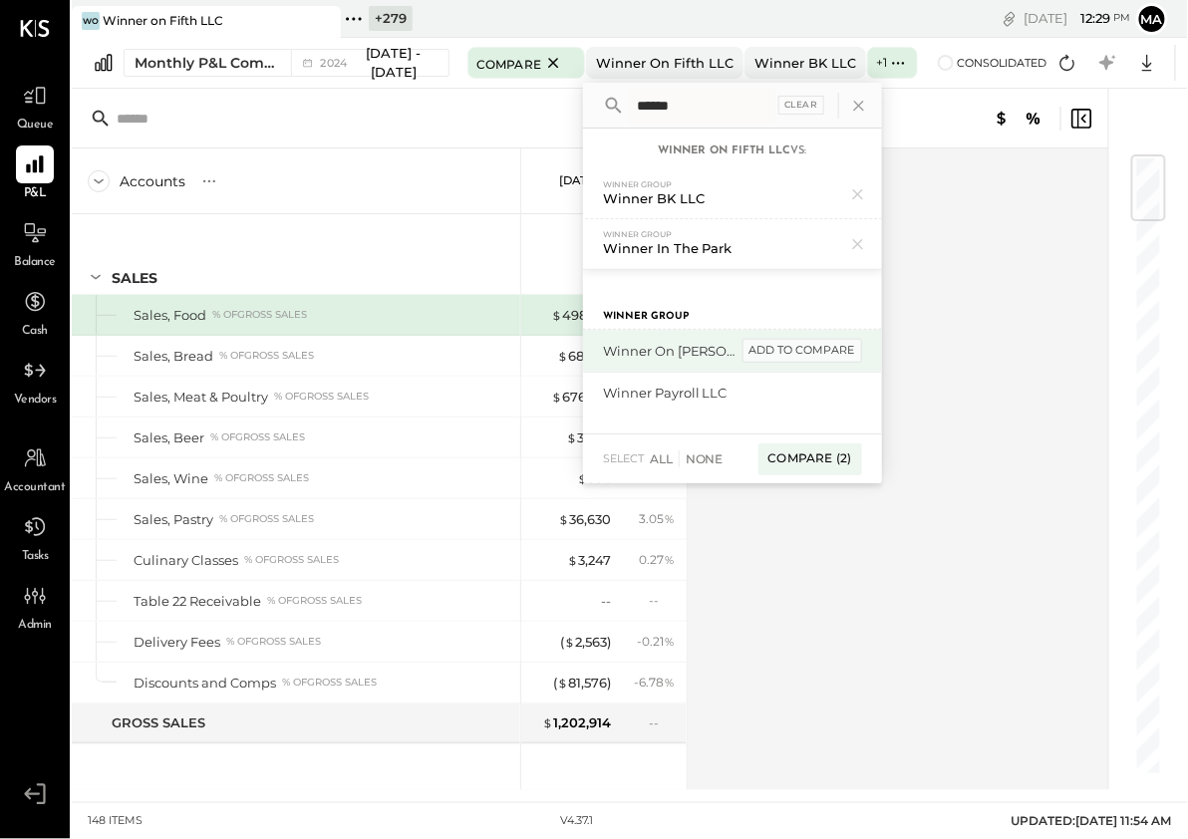
click at [815, 343] on div "add to compare" at bounding box center [802, 351] width 120 height 24
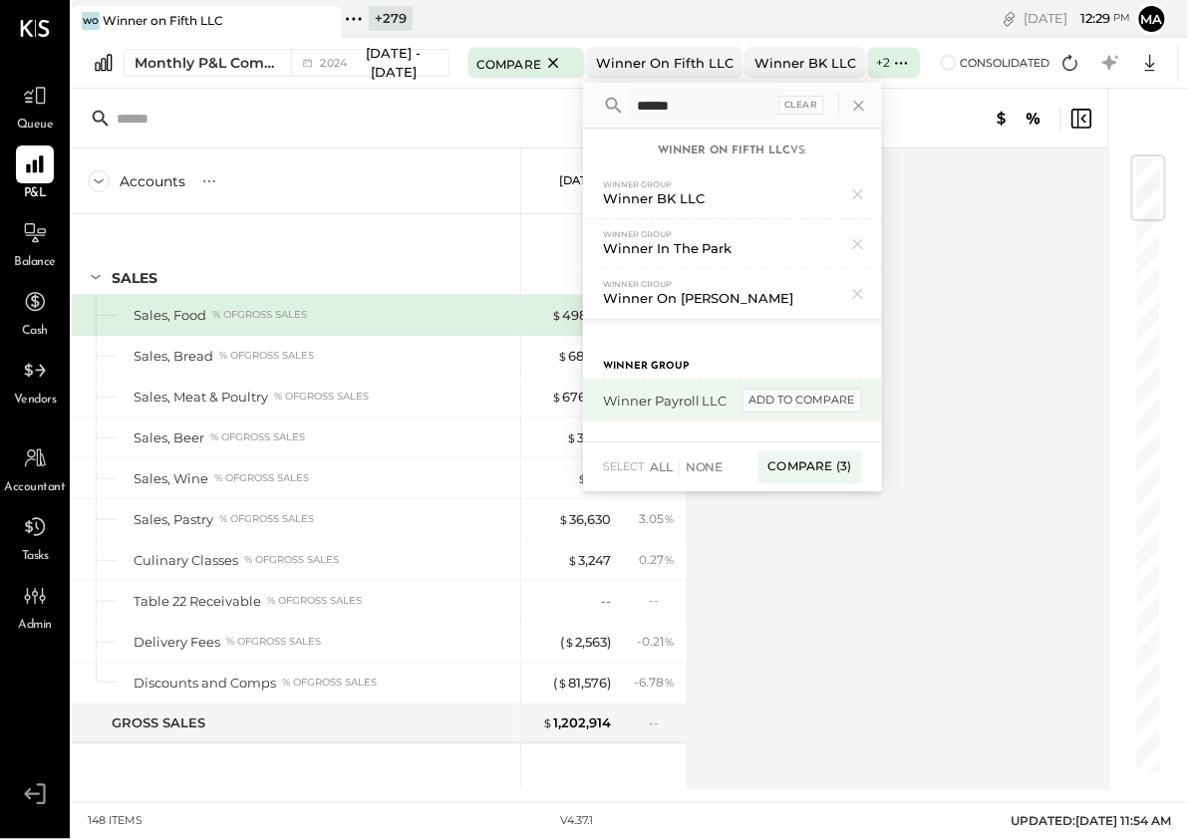
click at [814, 391] on div "add to compare" at bounding box center [802, 401] width 120 height 24
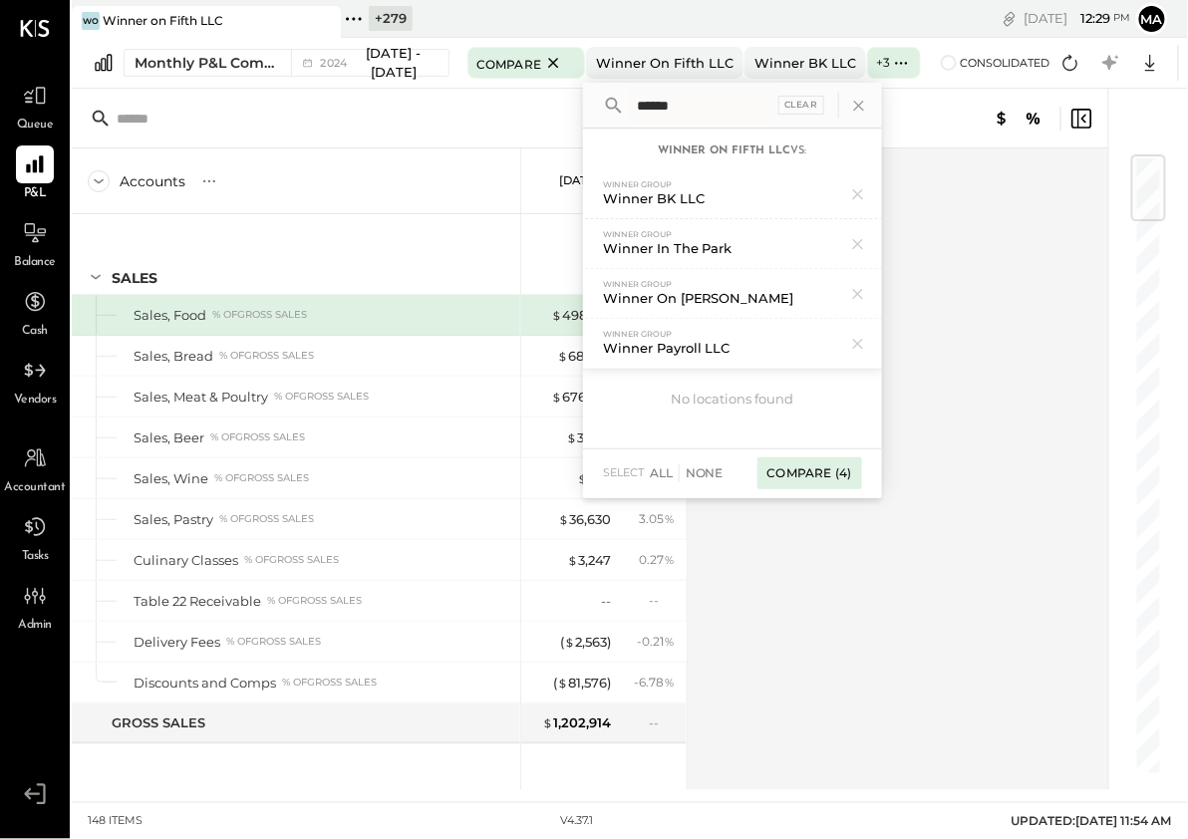
click at [801, 461] on div "Compare (4)" at bounding box center [809, 473] width 105 height 32
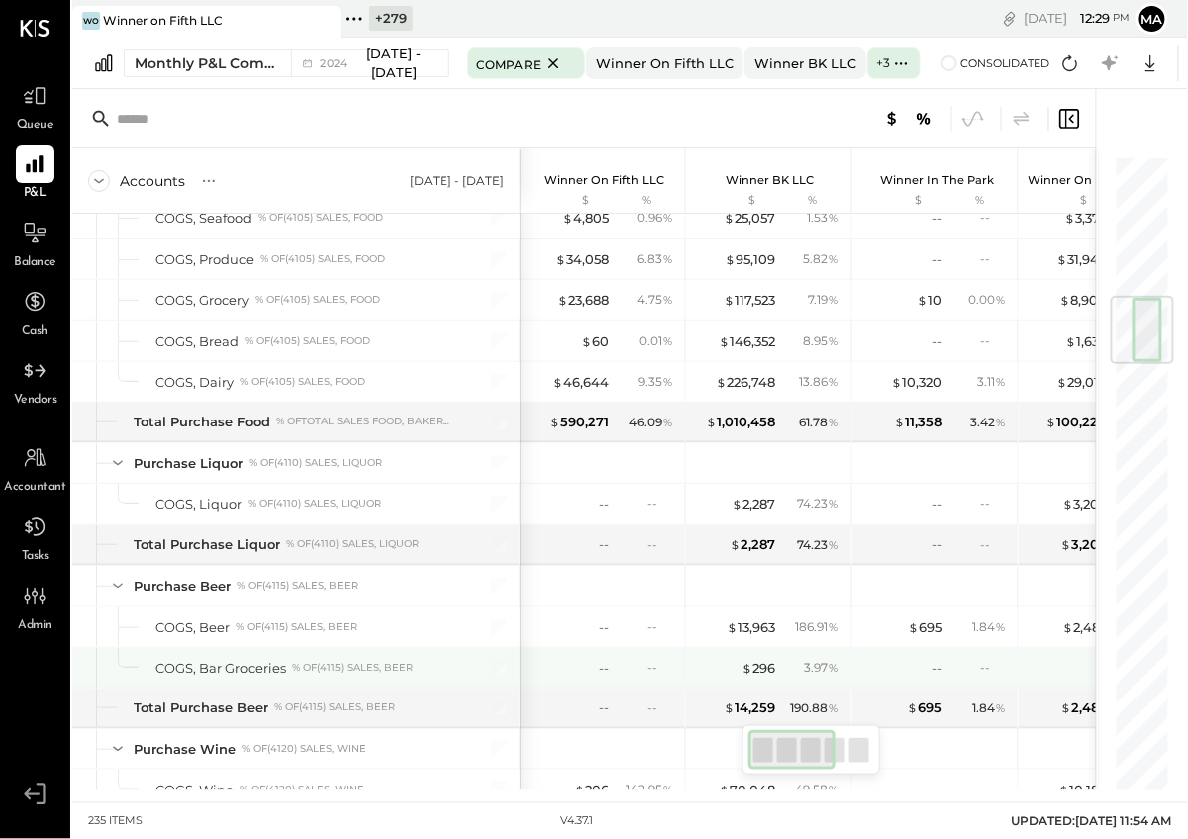
scroll to position [1200, 0]
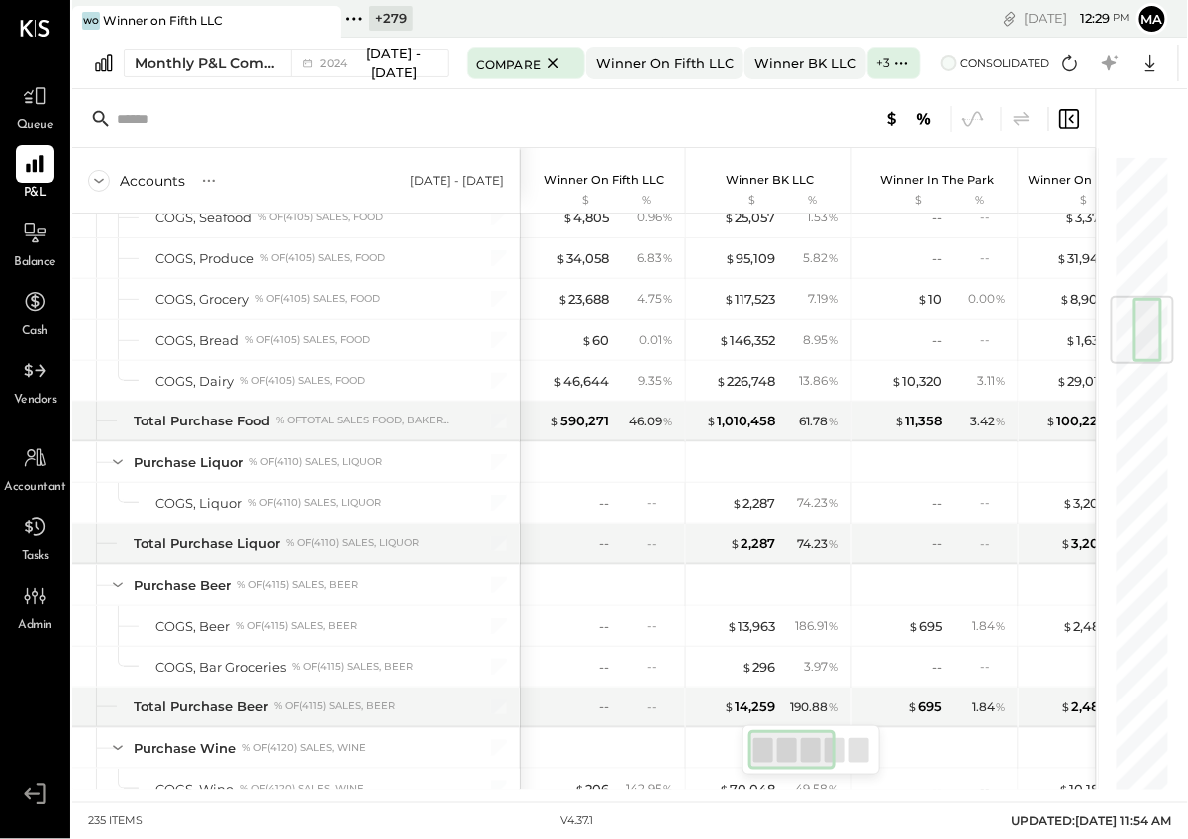
click at [941, 62] on span at bounding box center [949, 63] width 16 height 16
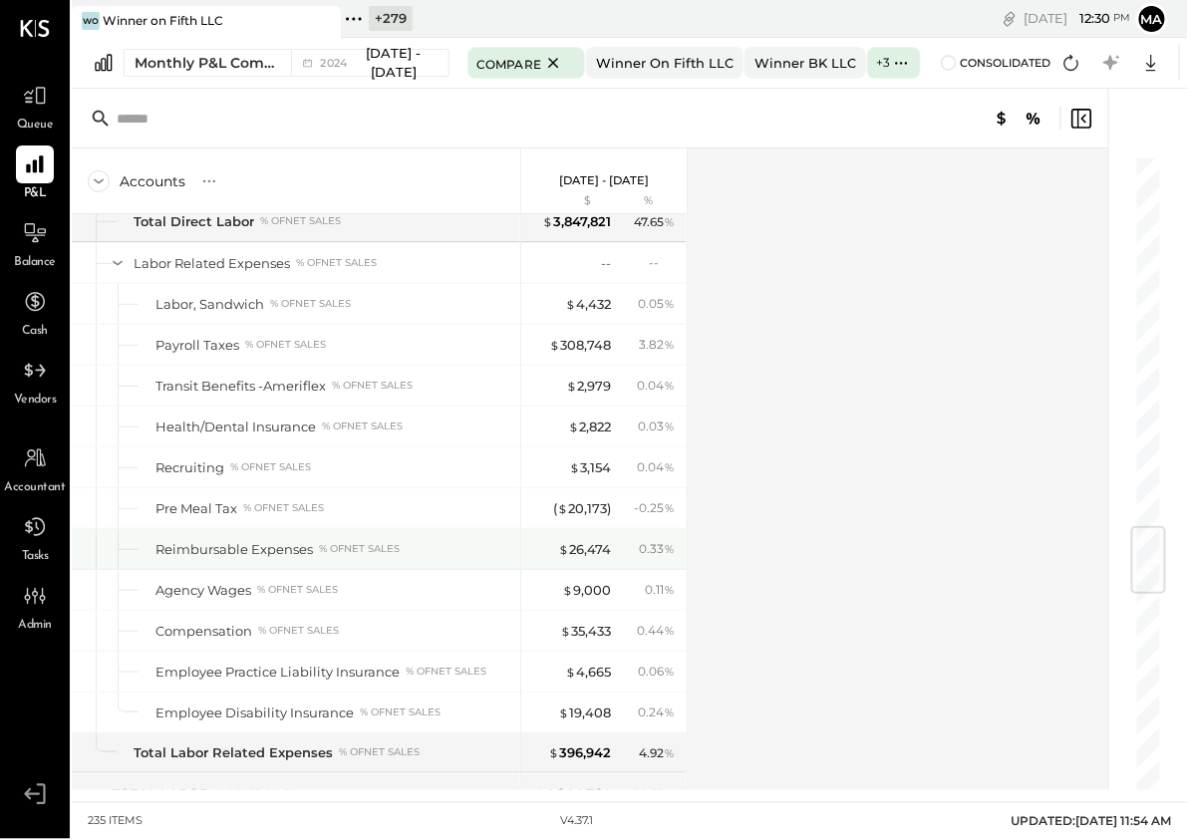
scroll to position [3021, 0]
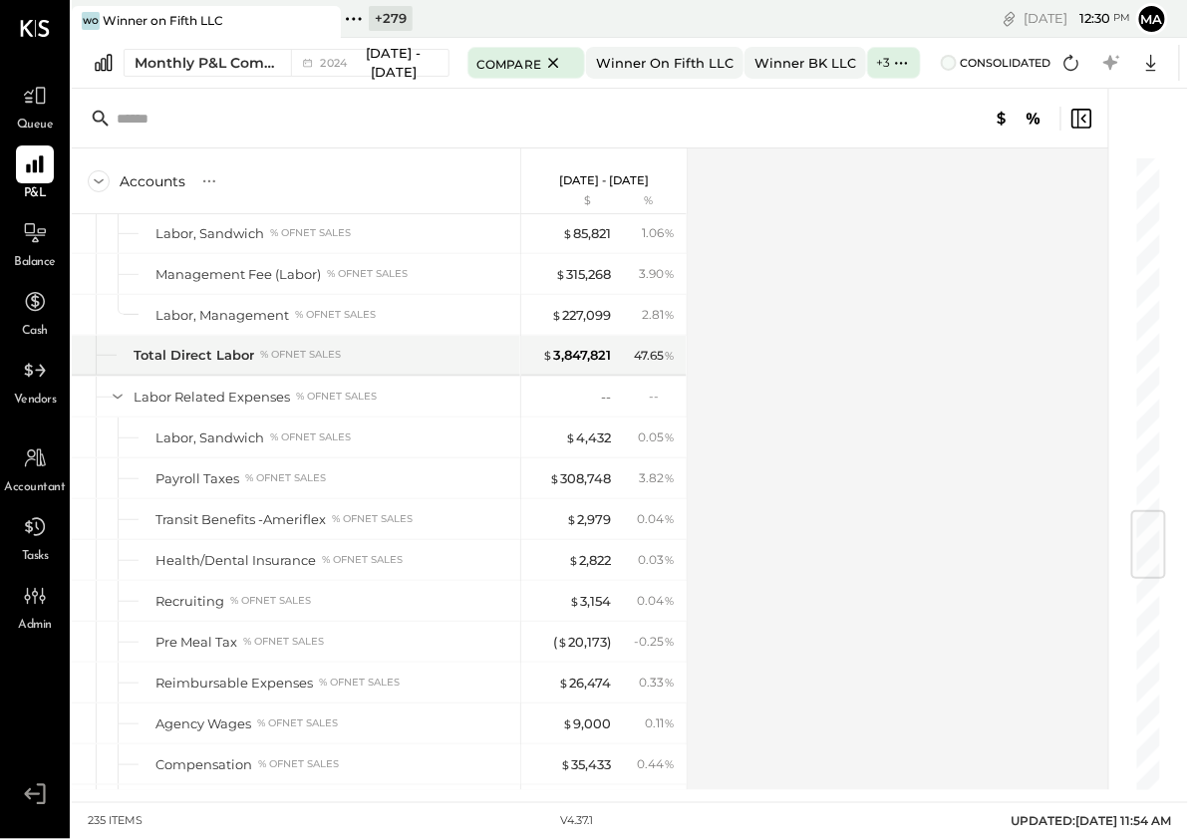
click at [941, 61] on span at bounding box center [949, 63] width 16 height 16
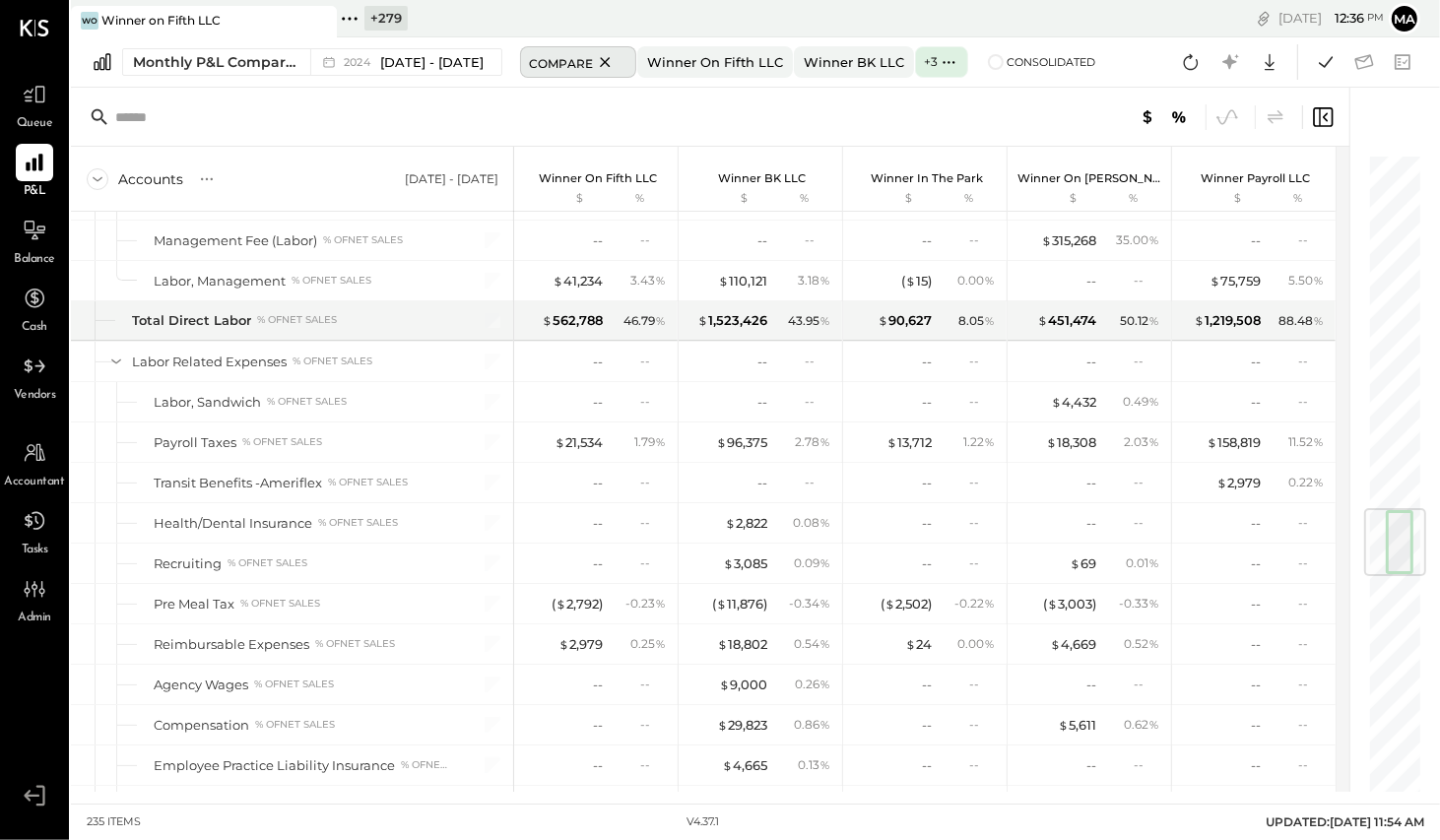
click at [611, 58] on icon at bounding box center [606, 62] width 10 height 10
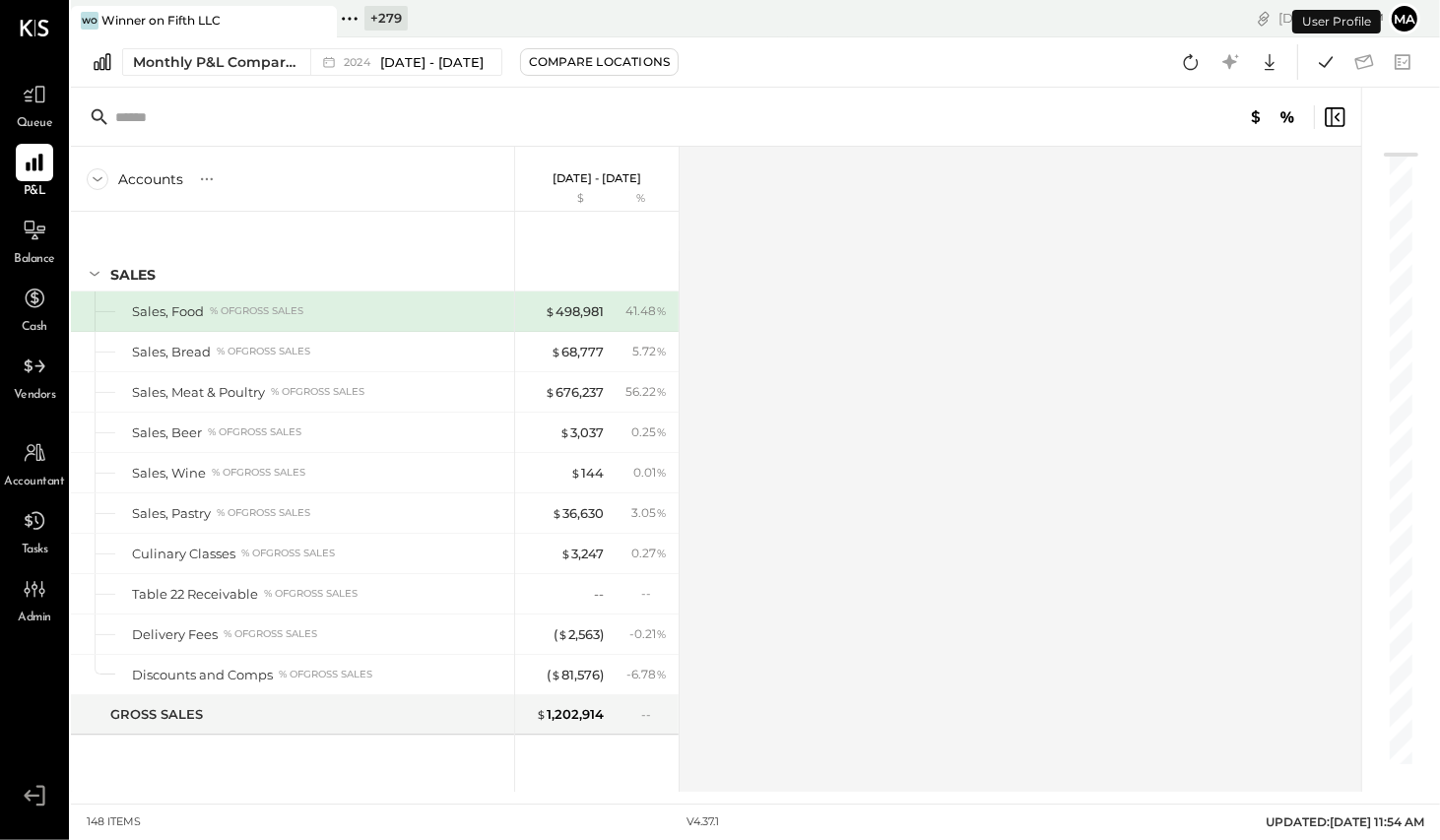
click at [414, 57] on span "[DATE] - [DATE]" at bounding box center [432, 62] width 104 height 19
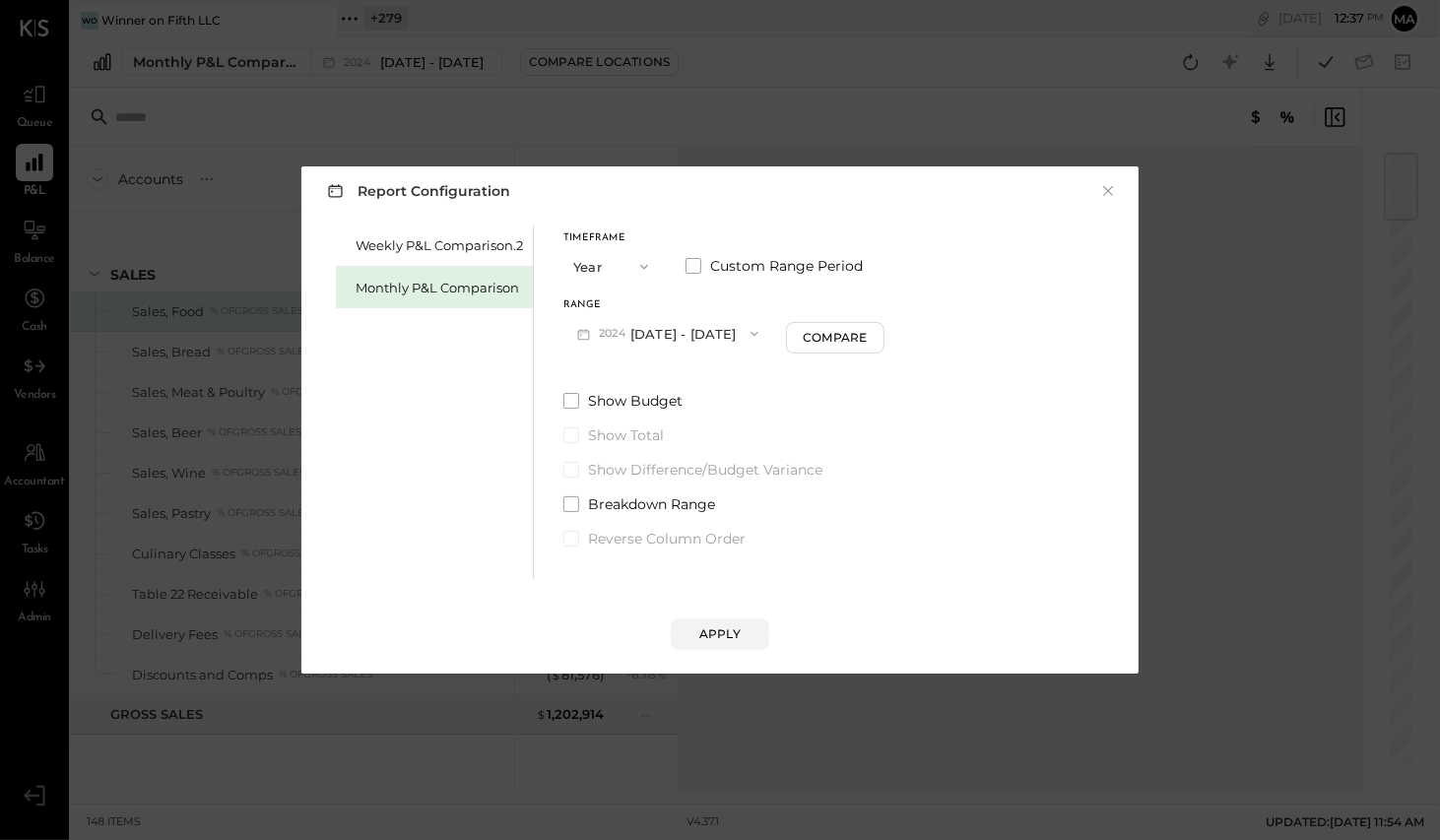
click at [640, 265] on icon "button" at bounding box center [644, 267] width 8 height 5
click at [605, 268] on span "Month" at bounding box center [599, 266] width 40 height 13
click at [732, 334] on span "button" at bounding box center [745, 334] width 26 height 16
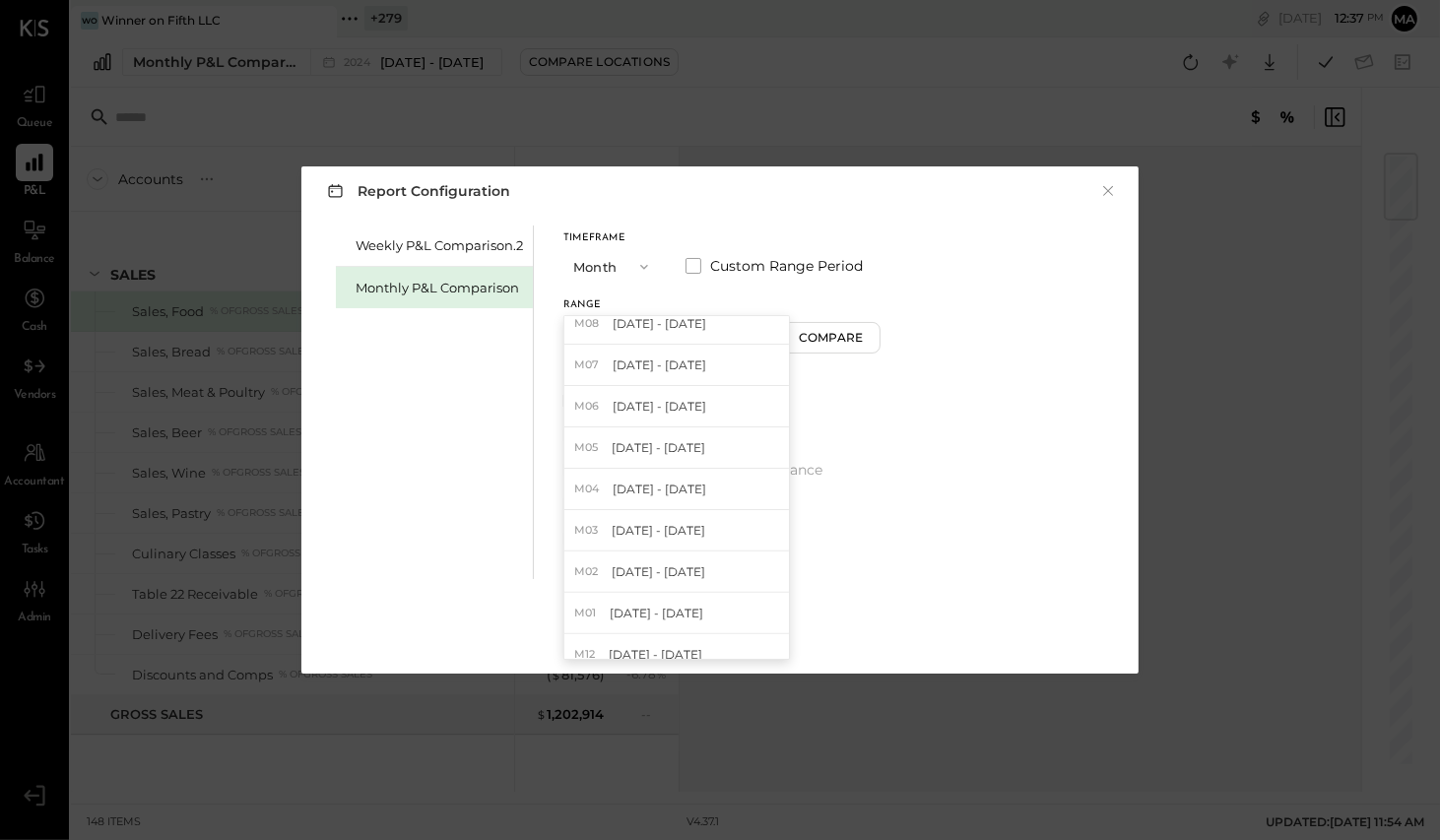
scroll to position [610, 0]
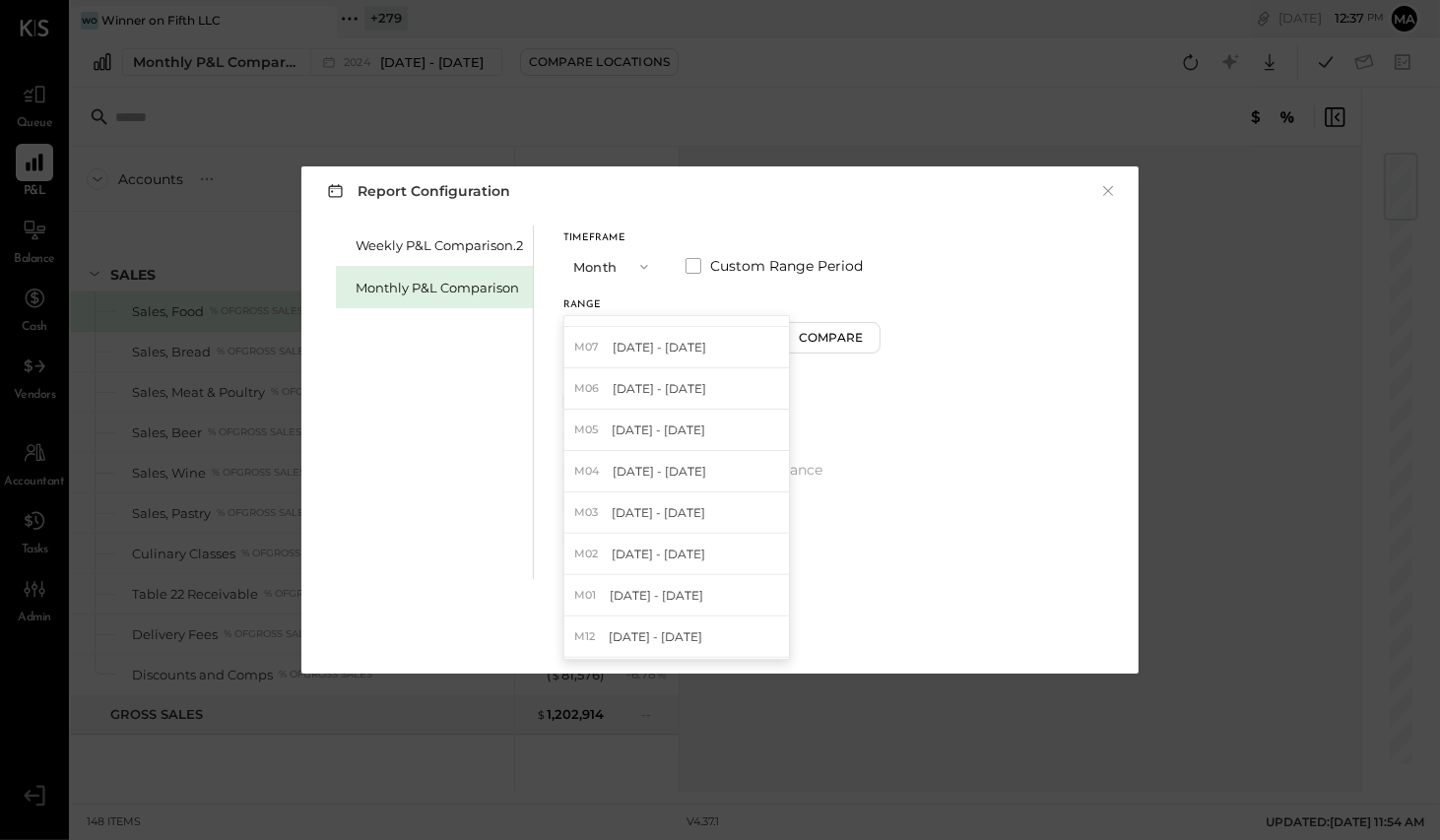
click at [657, 592] on span "[DATE] - [DATE]" at bounding box center [656, 595] width 94 height 17
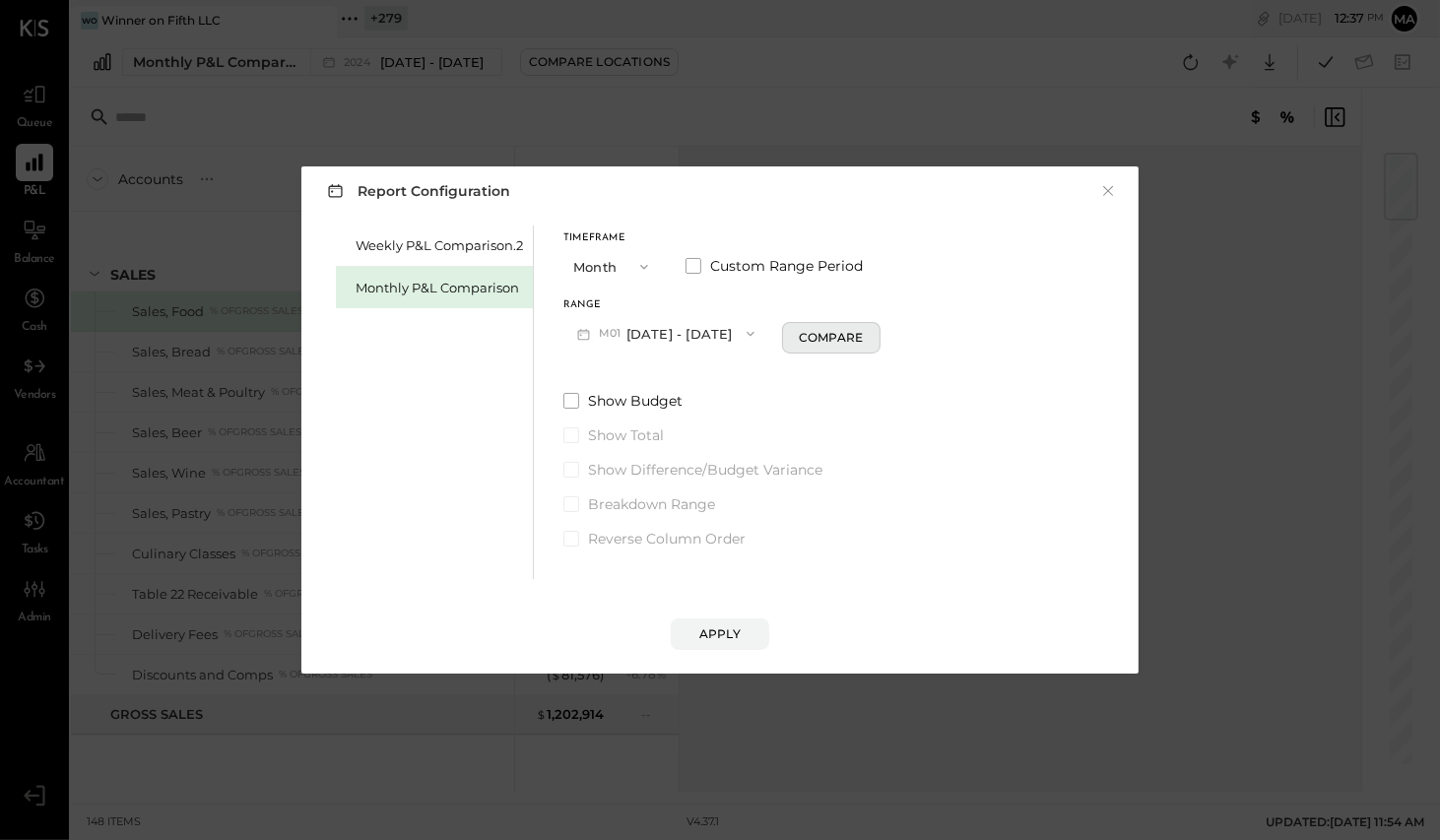
click at [807, 335] on div "Compare" at bounding box center [830, 337] width 64 height 17
click at [732, 331] on span "button" at bounding box center [745, 334] width 26 height 16
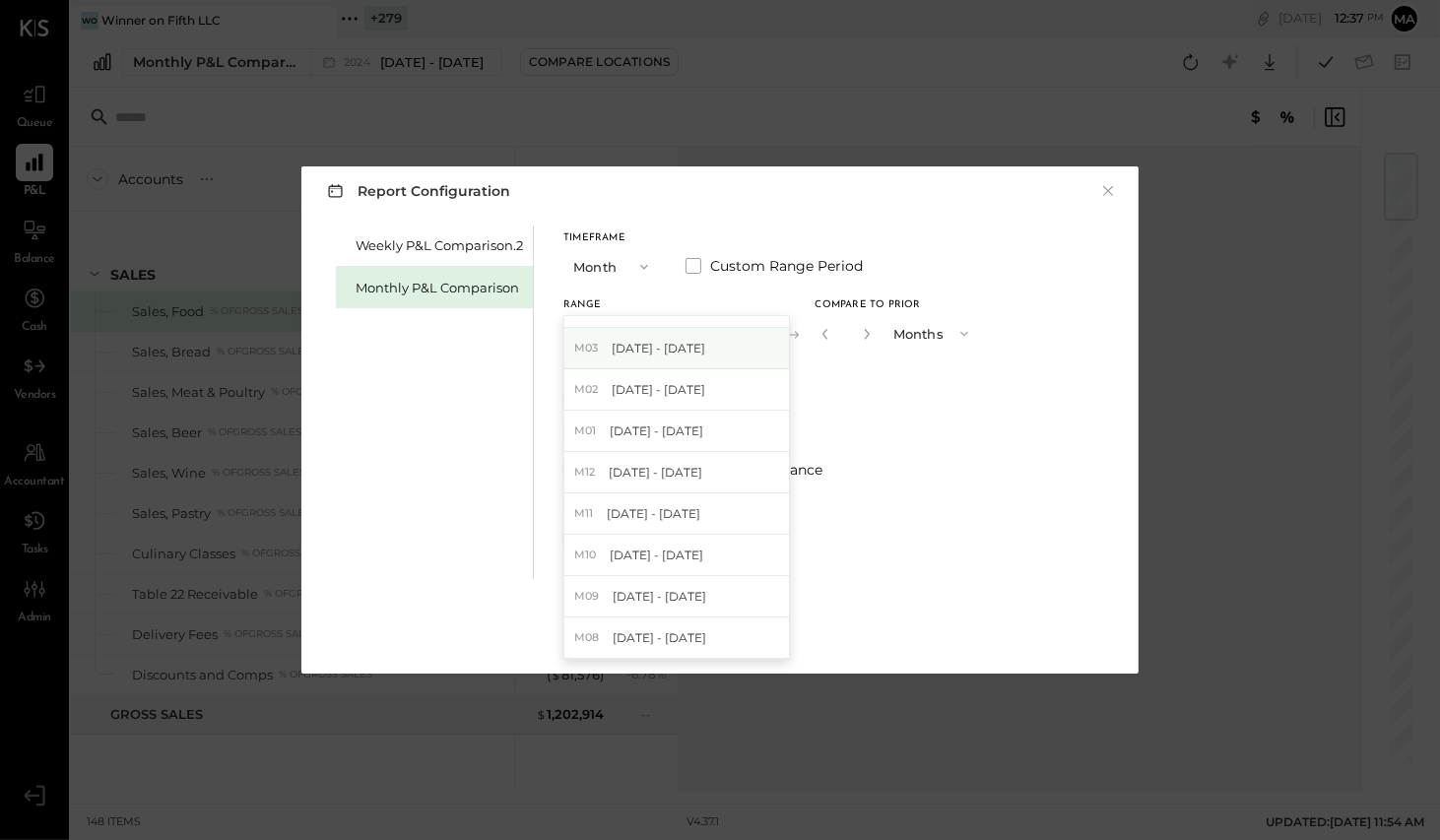
scroll to position [299, 0]
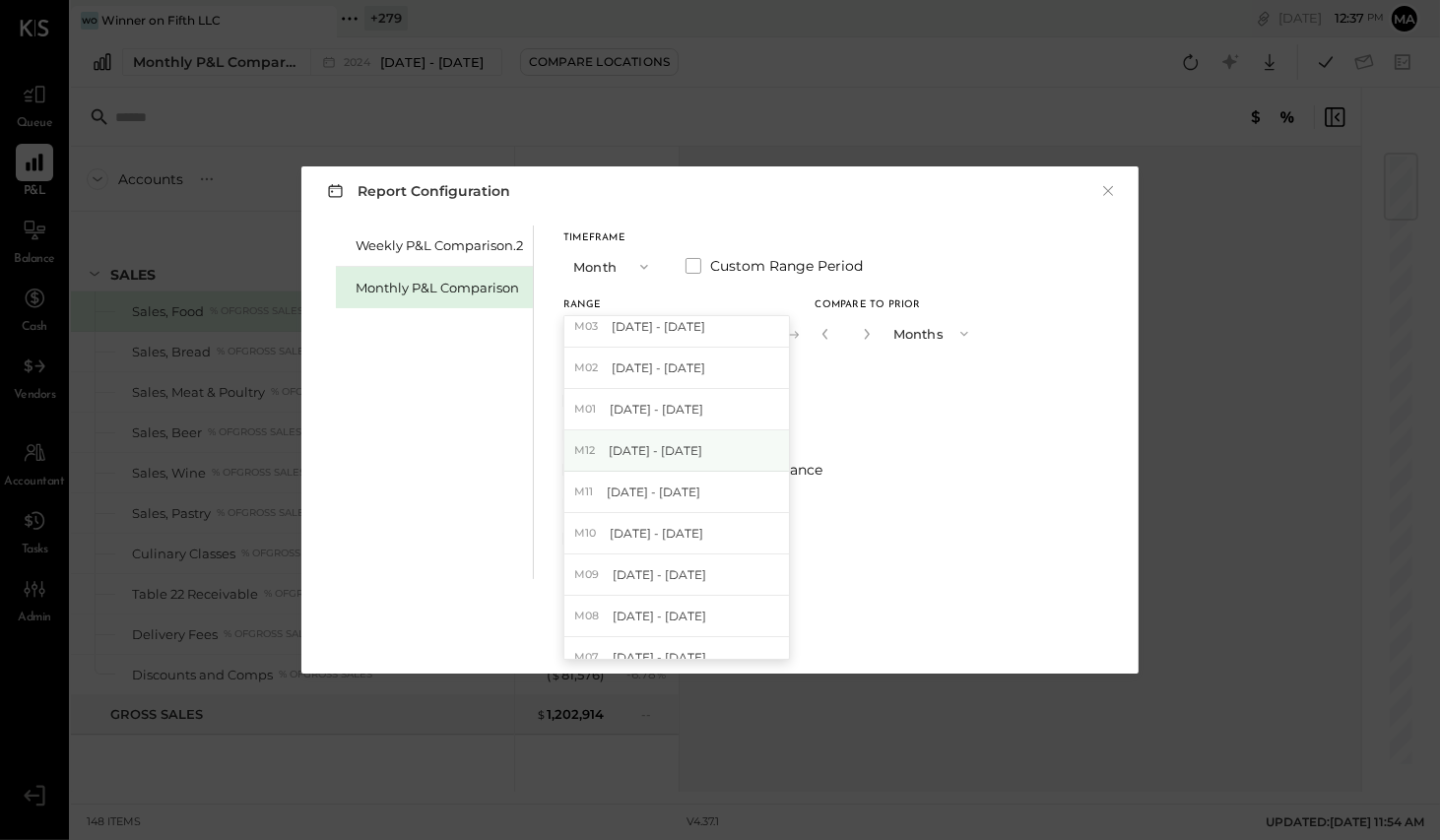
click at [676, 451] on span "[DATE] - [DATE]" at bounding box center [655, 450] width 94 height 17
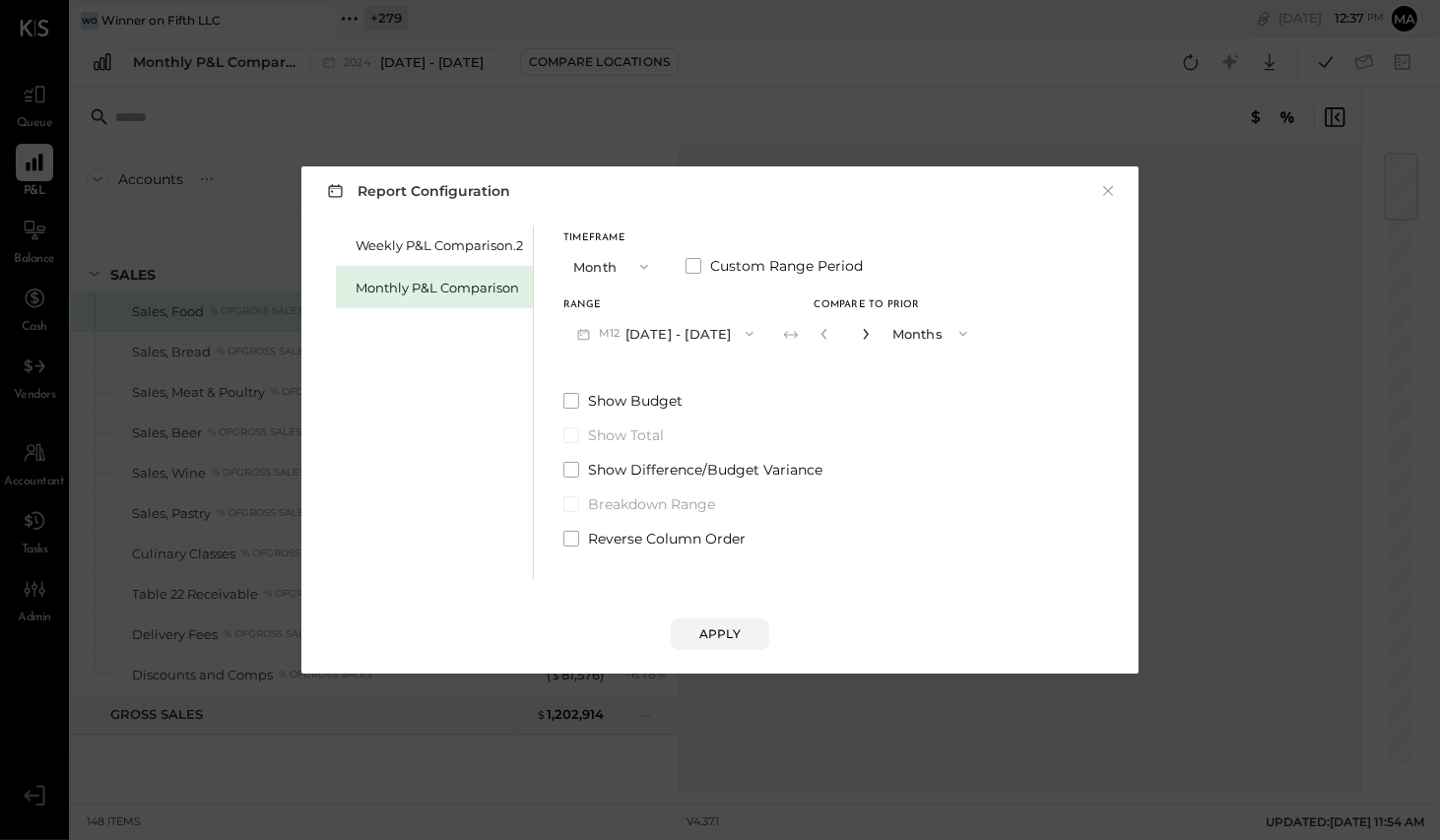
click at [860, 328] on icon "button" at bounding box center [866, 334] width 12 height 12
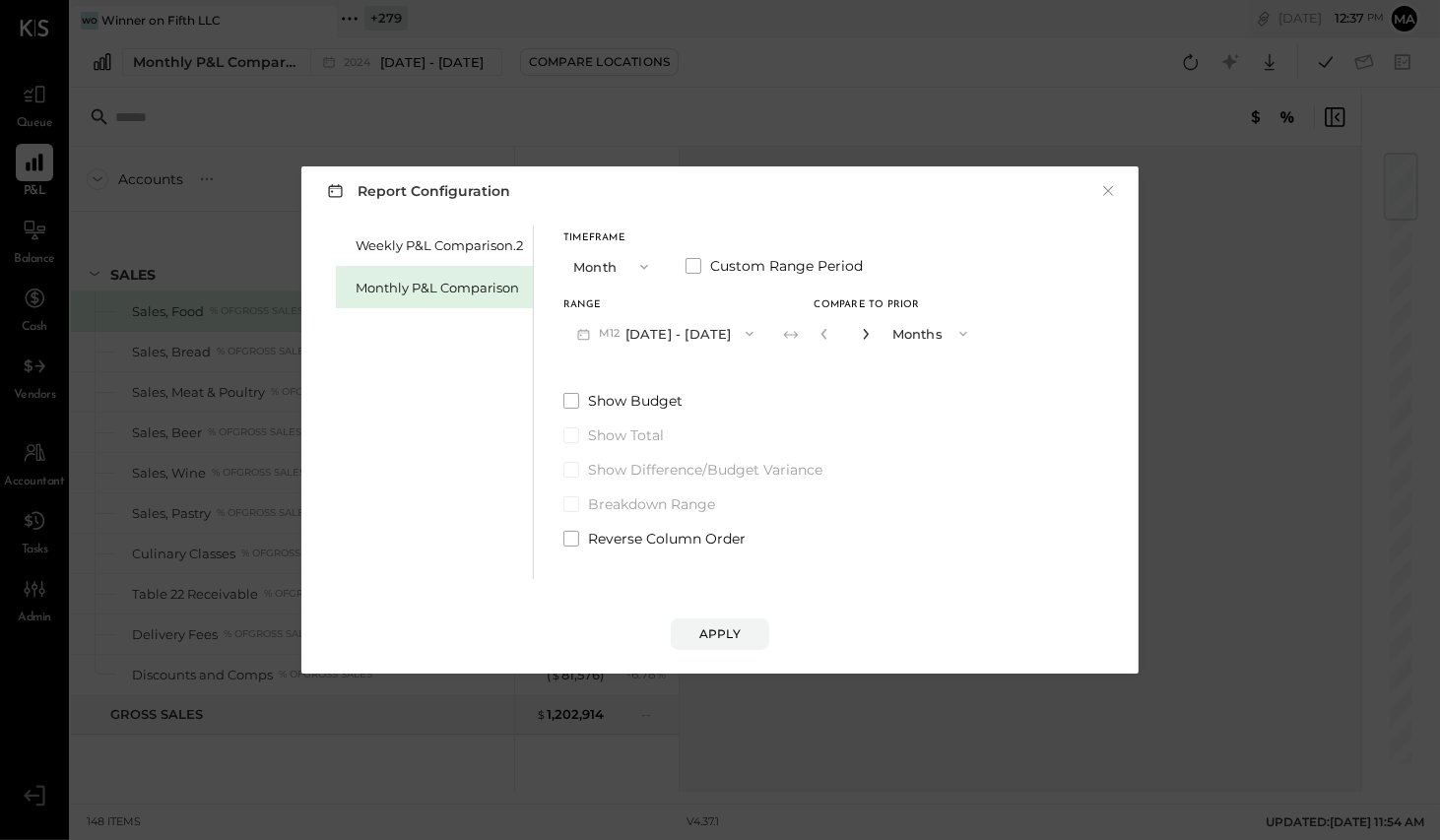
click at [860, 328] on icon "button" at bounding box center [866, 334] width 12 height 12
click at [860, 329] on icon "button" at bounding box center [866, 334] width 12 height 12
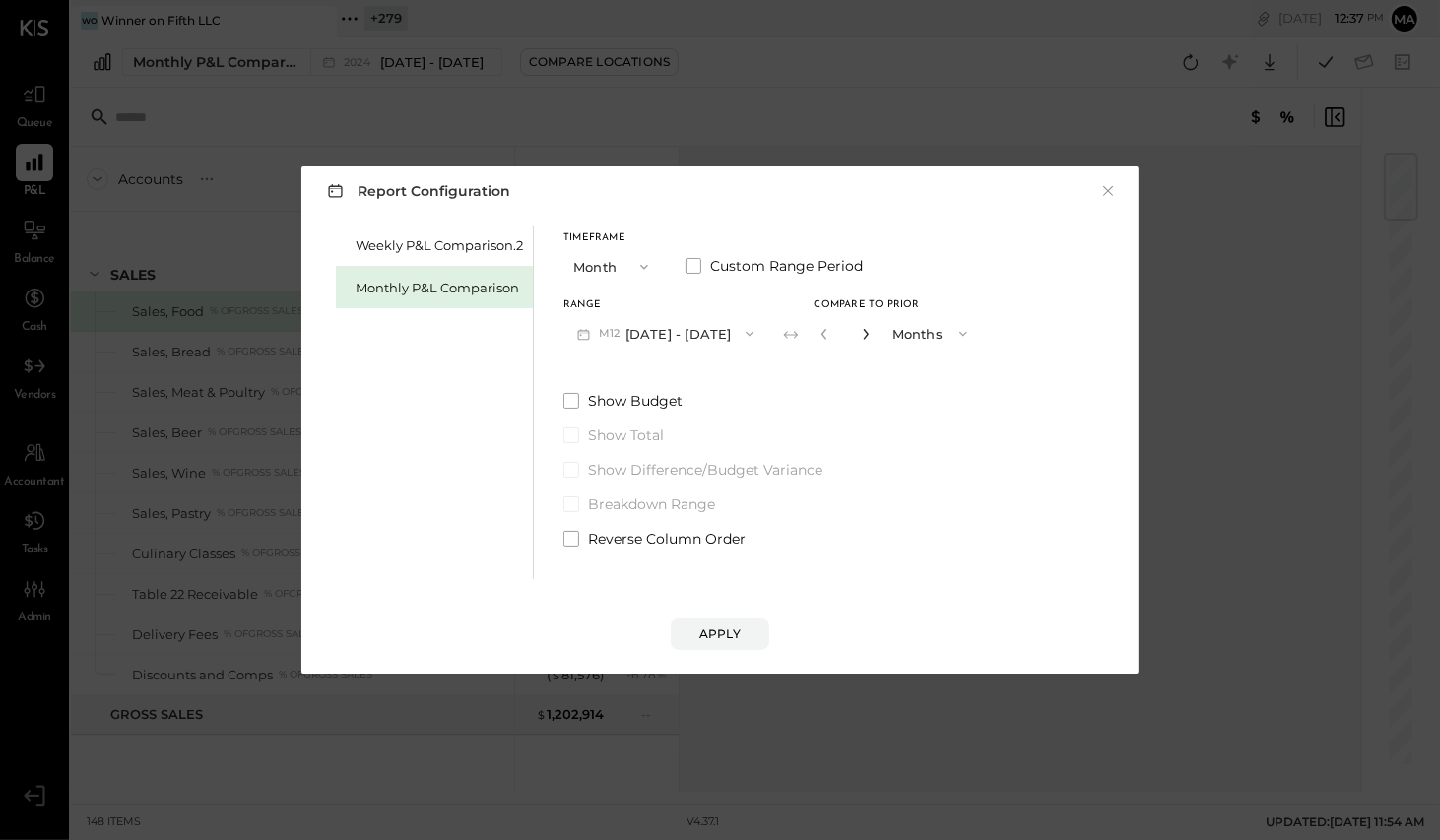
type input "**"
click at [711, 629] on div "Apply" at bounding box center [720, 633] width 42 height 17
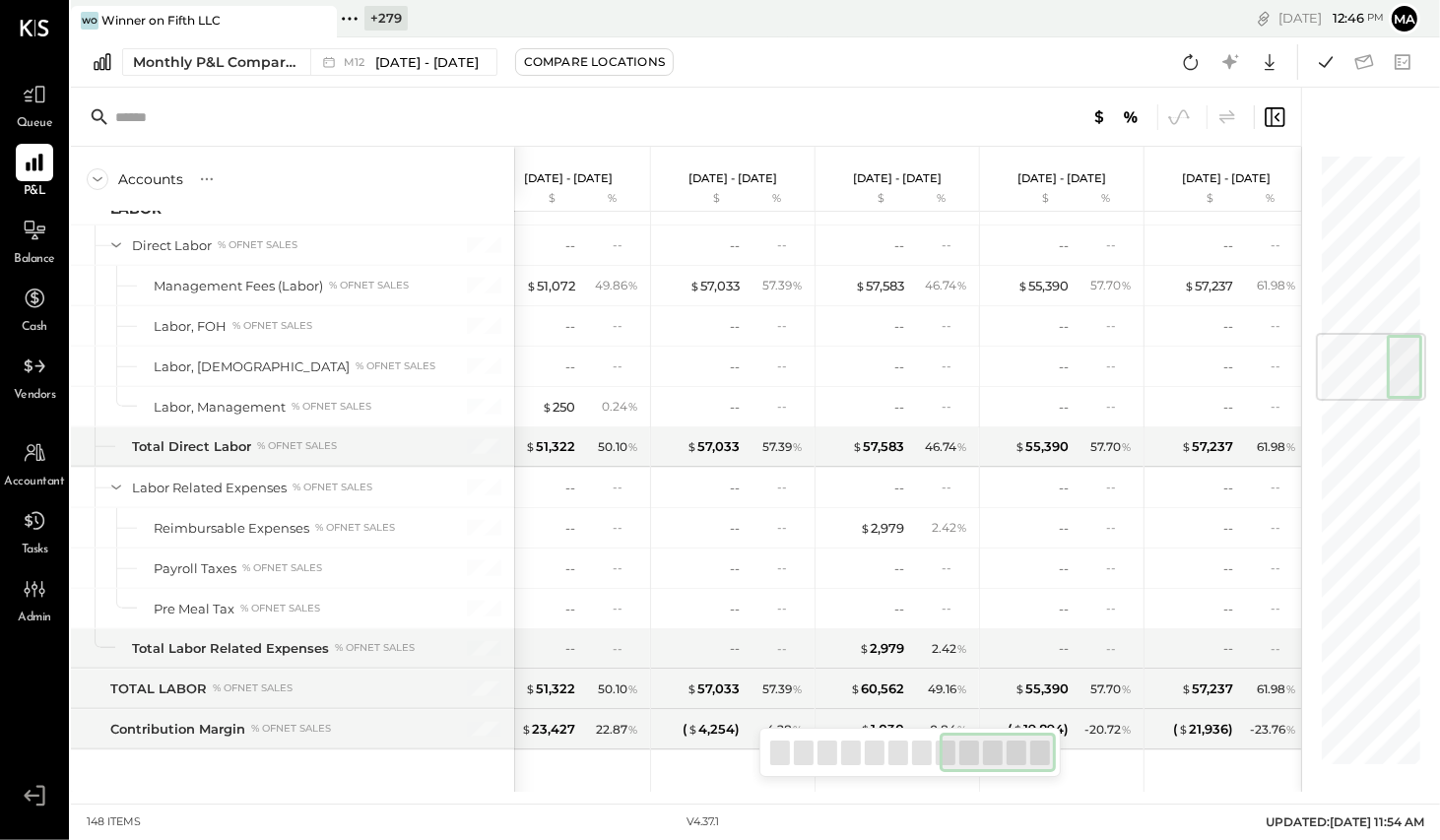
scroll to position [0, 1178]
